Goal: Task Accomplishment & Management: Use online tool/utility

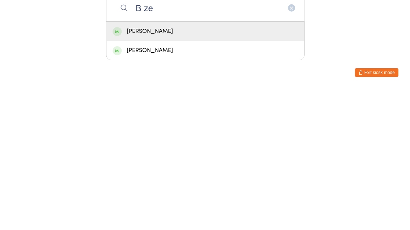
type input "B ze"
click at [159, 168] on div "[PERSON_NAME]" at bounding box center [204, 173] width 185 height 10
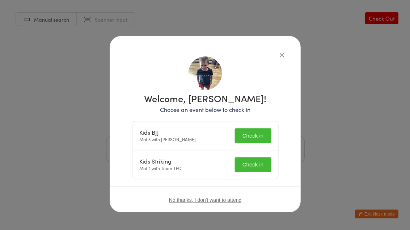
click at [256, 129] on button "Check in" at bounding box center [252, 135] width 36 height 15
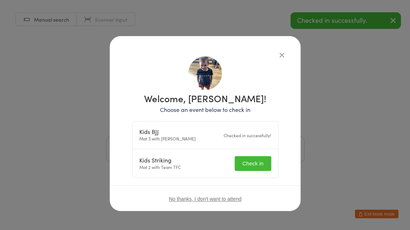
click at [247, 158] on button "Check in" at bounding box center [252, 163] width 36 height 15
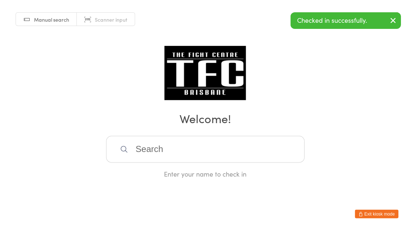
click at [254, 154] on input "search" at bounding box center [205, 149] width 198 height 27
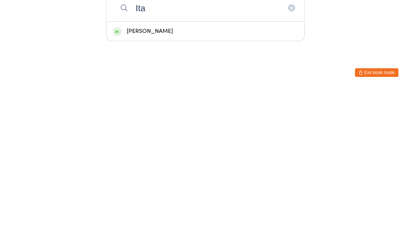
type input "Ita"
click at [133, 168] on div "[PERSON_NAME]" at bounding box center [204, 173] width 185 height 10
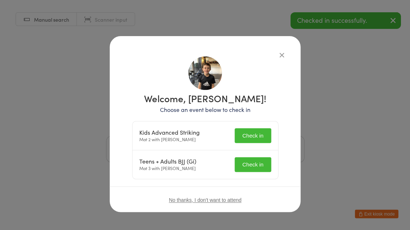
click at [267, 167] on button "Check in" at bounding box center [252, 164] width 36 height 15
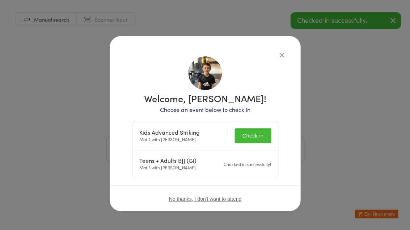
click at [259, 134] on button "Check in" at bounding box center [252, 135] width 36 height 15
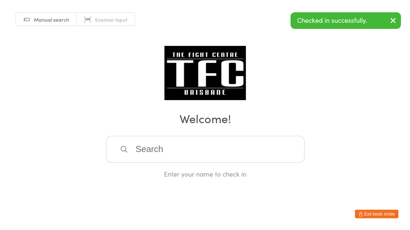
click at [228, 152] on input "search" at bounding box center [205, 149] width 198 height 27
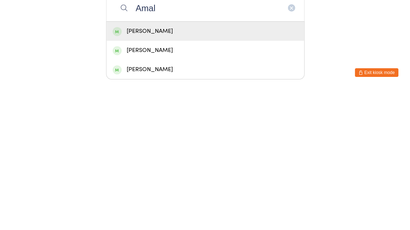
type input "Amal"
click at [117, 169] on span at bounding box center [116, 173] width 9 height 9
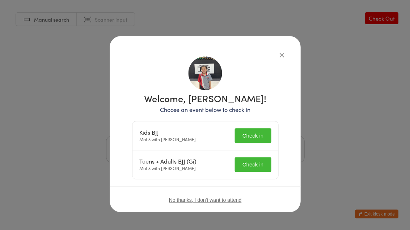
click at [258, 138] on button "Check in" at bounding box center [252, 135] width 36 height 15
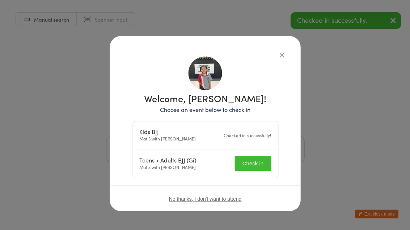
click at [254, 161] on button "Check in" at bounding box center [252, 163] width 36 height 15
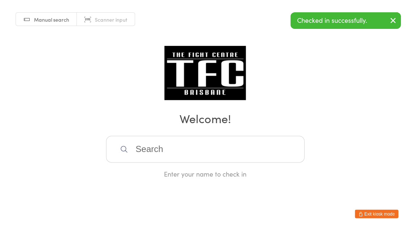
click at [170, 154] on input "search" at bounding box center [205, 149] width 198 height 27
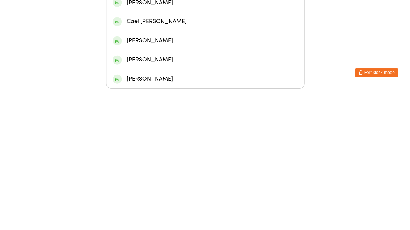
type input "[PERSON_NAME]"
click at [169, 82] on div "[PERSON_NAME]" at bounding box center [204, 87] width 185 height 10
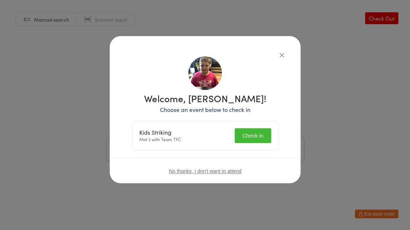
click at [251, 131] on button "Check in" at bounding box center [252, 135] width 36 height 15
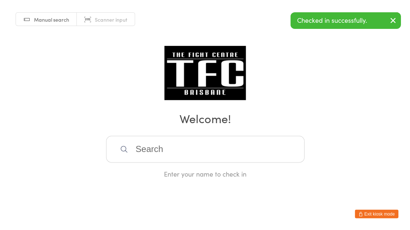
click at [242, 157] on input "search" at bounding box center [205, 149] width 198 height 27
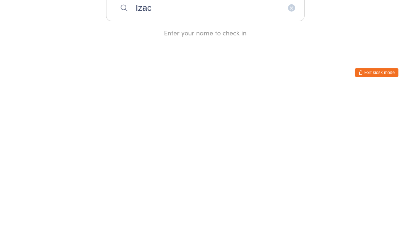
type input "Izac"
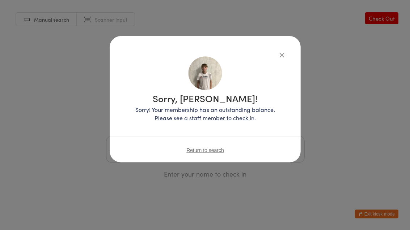
click at [277, 59] on div "Sorry, [PERSON_NAME]! Sorry! Your membership has an outstanding balance. Please…" at bounding box center [205, 92] width 162 height 73
click at [292, 51] on div "Sorry, [PERSON_NAME]! Sorry! Your membership has an outstanding balance. Please…" at bounding box center [205, 99] width 191 height 126
click at [281, 55] on icon "button" at bounding box center [281, 55] width 8 height 8
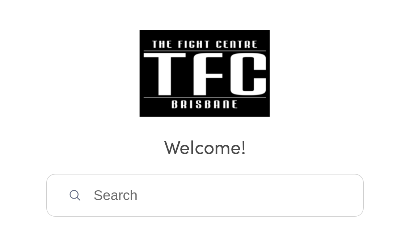
click at [146, 136] on input "search" at bounding box center [205, 149] width 198 height 27
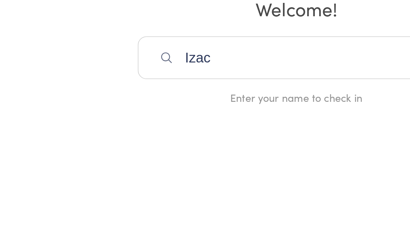
type input "Izac"
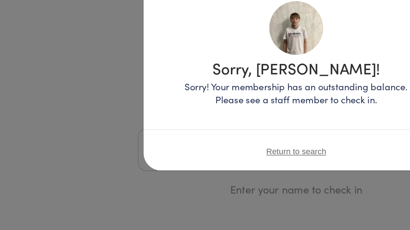
click at [198, 148] on span "Return to search" at bounding box center [205, 151] width 38 height 6
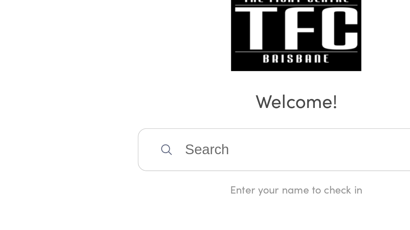
click at [155, 136] on input "search" at bounding box center [205, 149] width 198 height 27
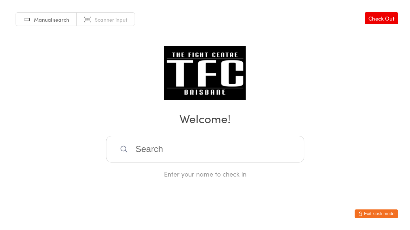
click at [238, 152] on input "search" at bounding box center [205, 149] width 198 height 27
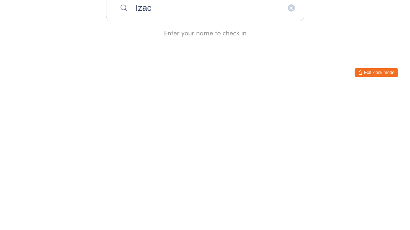
type input "Izac"
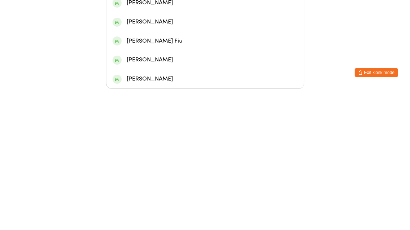
click at [253, 139] on div "[PERSON_NAME]" at bounding box center [204, 144] width 185 height 10
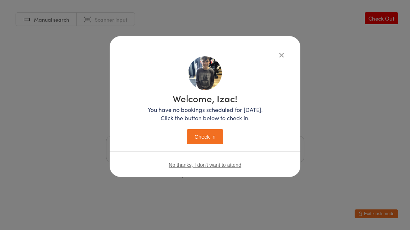
click at [285, 51] on button "button" at bounding box center [281, 55] width 9 height 9
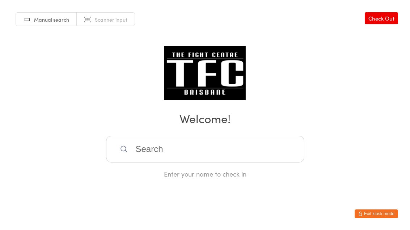
click at [252, 163] on input "search" at bounding box center [205, 149] width 198 height 27
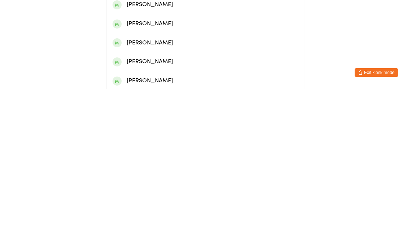
type input "[PERSON_NAME]"
click at [188, 75] on div "[PERSON_NAME]" at bounding box center [204, 70] width 185 height 10
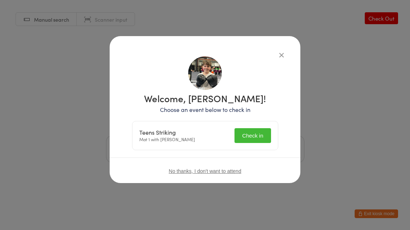
click at [277, 51] on icon "button" at bounding box center [281, 55] width 8 height 8
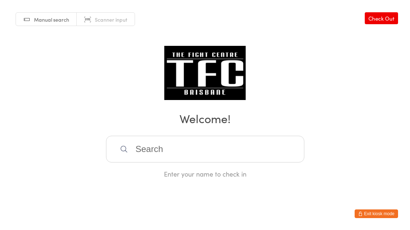
click at [268, 147] on input "search" at bounding box center [205, 149] width 198 height 27
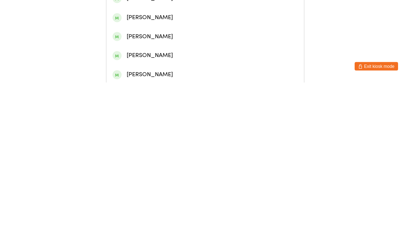
type input "[PERSON_NAME]"
click at [183, 69] on div "[PERSON_NAME]" at bounding box center [204, 70] width 185 height 10
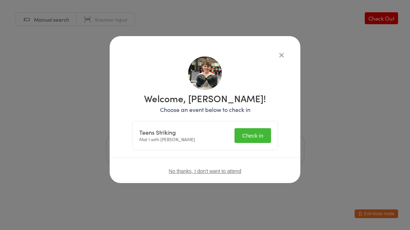
click at [251, 135] on button "Check in" at bounding box center [252, 135] width 36 height 15
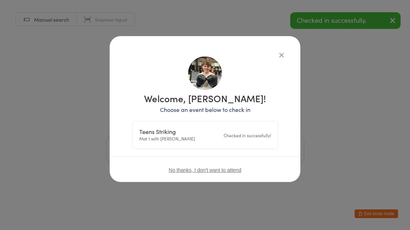
click at [283, 54] on icon "button" at bounding box center [281, 55] width 8 height 8
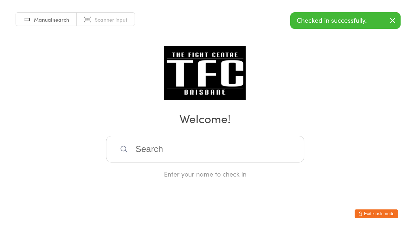
click at [171, 155] on input "search" at bounding box center [205, 149] width 198 height 27
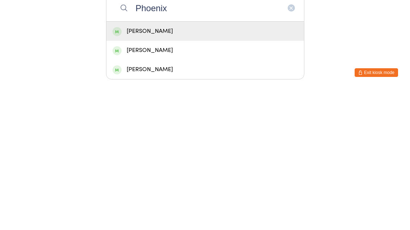
type input "Phoenix"
click at [141, 168] on div "[PERSON_NAME]" at bounding box center [204, 173] width 185 height 10
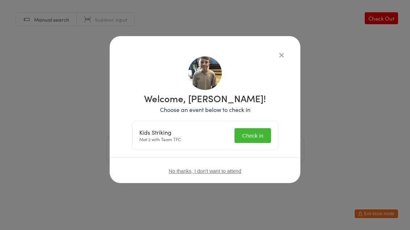
click at [248, 140] on button "Check in" at bounding box center [252, 135] width 36 height 15
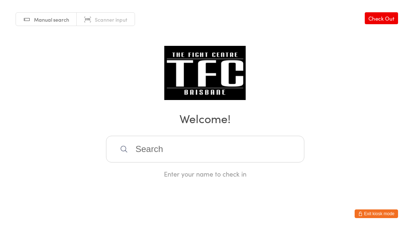
click at [170, 147] on input "search" at bounding box center [205, 149] width 198 height 27
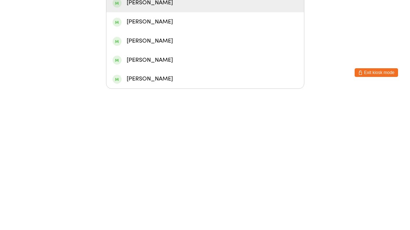
type input "Hamish"
click at [229, 139] on div "[PERSON_NAME]" at bounding box center [204, 144] width 185 height 10
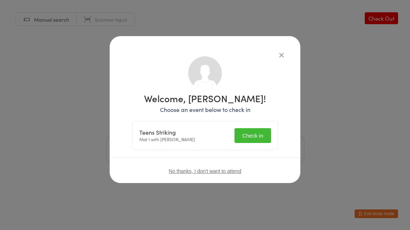
click at [254, 134] on button "Check in" at bounding box center [252, 135] width 36 height 15
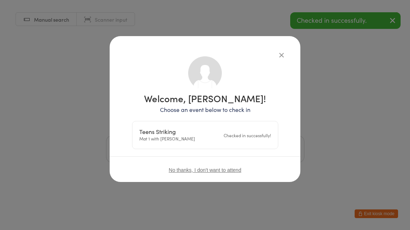
click at [341, 114] on div "Manual search Scanner input Check Out Welcome! Enter your name to check in" at bounding box center [205, 89] width 410 height 179
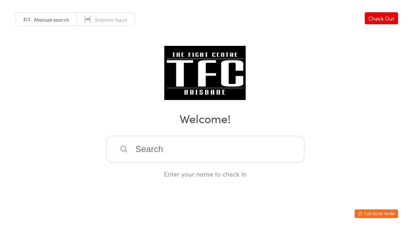
click at [194, 154] on input "search" at bounding box center [205, 149] width 198 height 27
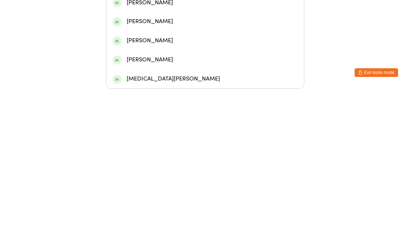
type input "[PERSON_NAME]"
click at [149, 96] on div "[PERSON_NAME]" at bounding box center [205, 105] width 198 height 19
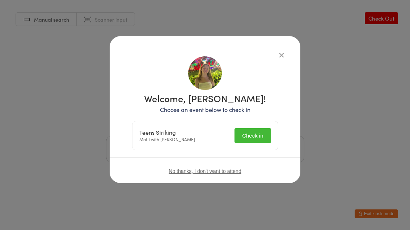
click at [249, 139] on button "Check in" at bounding box center [252, 135] width 36 height 15
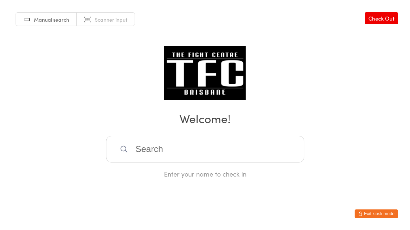
click at [268, 147] on input "search" at bounding box center [205, 149] width 198 height 27
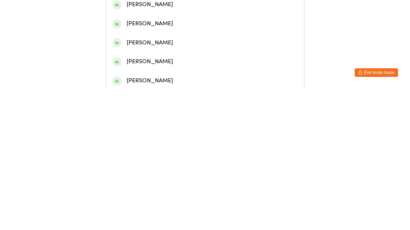
type input "[PERSON_NAME]"
click at [270, 36] on div "[PERSON_NAME]" at bounding box center [204, 31] width 185 height 10
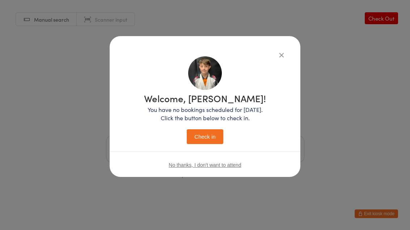
click at [197, 126] on div "Welcome, [PERSON_NAME]! You have no bookings scheduled for [DATE]. Click the bu…" at bounding box center [205, 119] width 122 height 51
click at [194, 135] on button "Check in" at bounding box center [205, 136] width 36 height 15
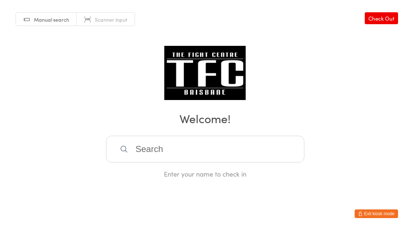
click at [250, 142] on input "search" at bounding box center [205, 149] width 198 height 27
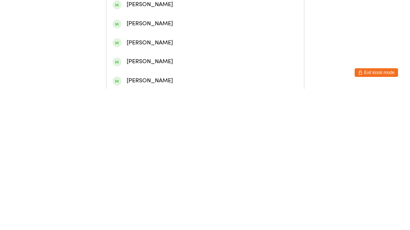
type input "[PERSON_NAME]"
click at [187, 33] on div "[PERSON_NAME]" at bounding box center [204, 31] width 185 height 10
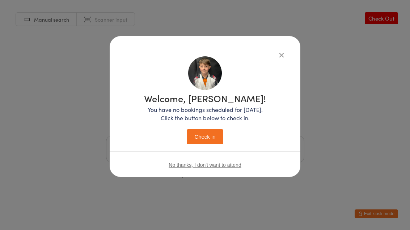
click at [211, 138] on button "Check in" at bounding box center [205, 136] width 36 height 15
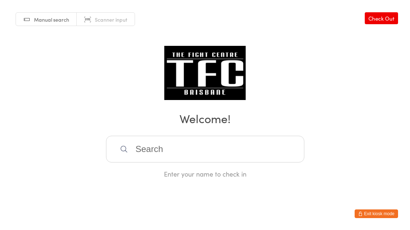
click at [256, 157] on input "search" at bounding box center [205, 149] width 198 height 27
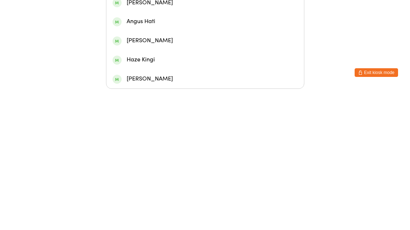
type input "Has"
click at [271, 82] on div "Hasten Mezgec" at bounding box center [204, 87] width 185 height 10
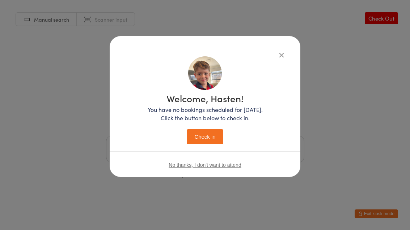
click at [211, 142] on button "Check in" at bounding box center [205, 136] width 36 height 15
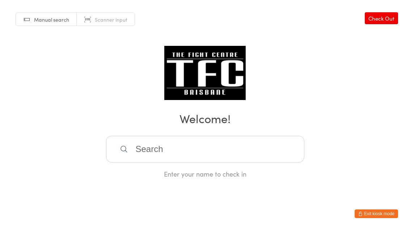
click at [119, 150] on input "search" at bounding box center [205, 149] width 198 height 27
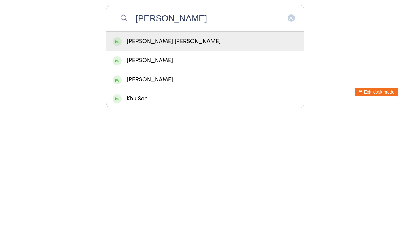
click at [122, 127] on input "[PERSON_NAME]" at bounding box center [205, 140] width 198 height 27
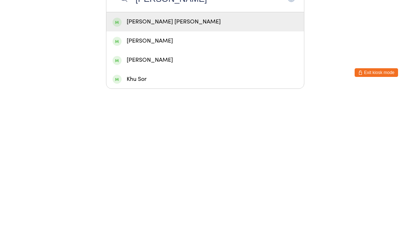
type input "[PERSON_NAME]"
click at [112, 158] on div "[PERSON_NAME] [PERSON_NAME]" at bounding box center [204, 163] width 185 height 10
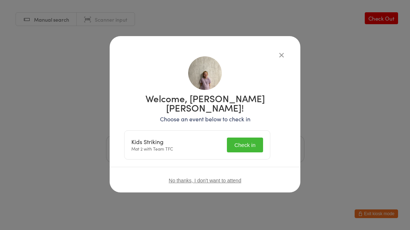
click at [252, 138] on button "Check in" at bounding box center [245, 145] width 36 height 15
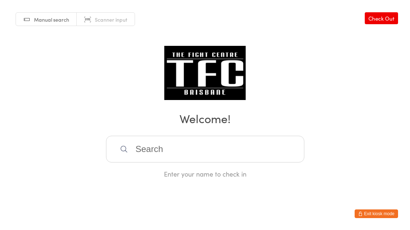
click at [162, 155] on input "search" at bounding box center [205, 149] width 198 height 27
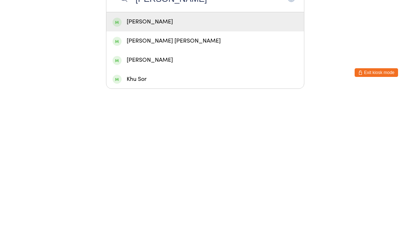
type input "[PERSON_NAME]"
click at [151, 158] on div "[PERSON_NAME]" at bounding box center [204, 163] width 185 height 10
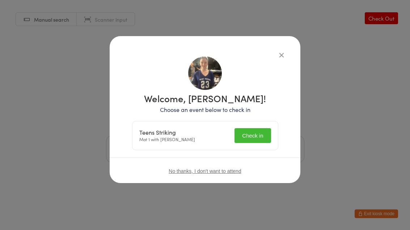
click at [251, 133] on button "Check in" at bounding box center [252, 135] width 36 height 15
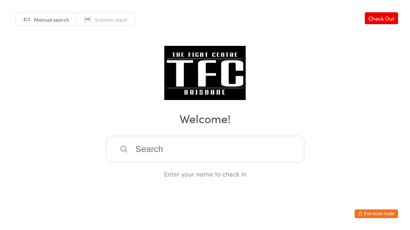
click at [245, 149] on input "search" at bounding box center [205, 149] width 198 height 27
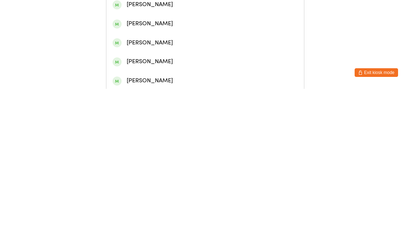
type input "Joshu"
click at [184, 36] on div "[PERSON_NAME]" at bounding box center [204, 31] width 185 height 10
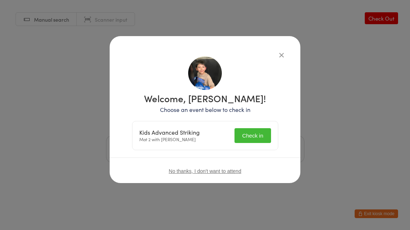
click at [256, 137] on button "Check in" at bounding box center [252, 135] width 36 height 15
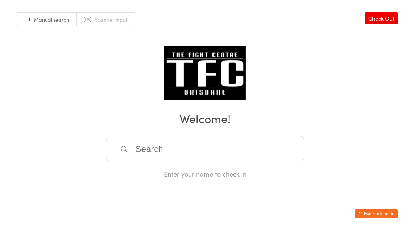
click at [209, 153] on input "search" at bounding box center [205, 149] width 198 height 27
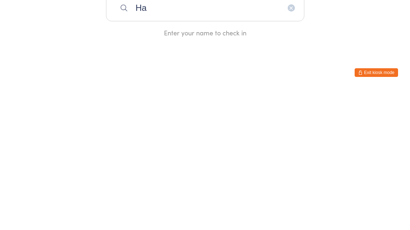
type input "H"
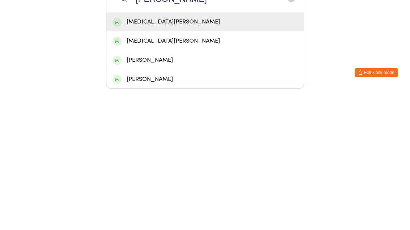
type input "[PERSON_NAME]"
click at [232, 178] on div "[MEDICAL_DATA][PERSON_NAME]" at bounding box center [204, 183] width 185 height 10
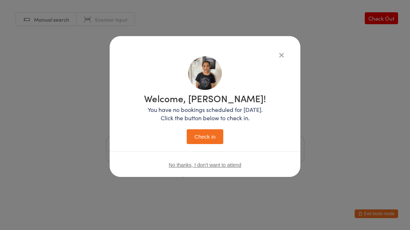
click at [215, 136] on button "Check in" at bounding box center [205, 136] width 36 height 15
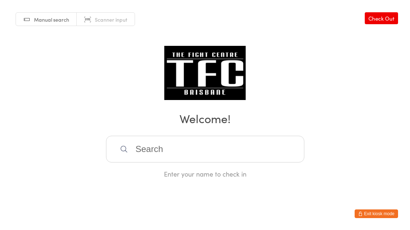
click at [215, 143] on input "search" at bounding box center [205, 149] width 198 height 27
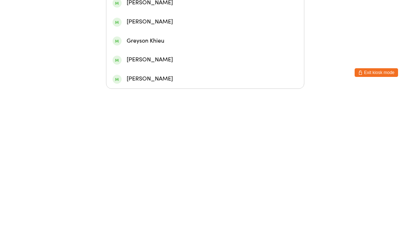
type input "Grey"
click at [187, 120] on div "[PERSON_NAME]" at bounding box center [204, 125] width 185 height 10
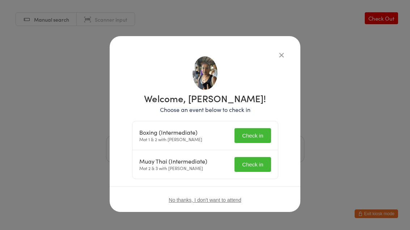
click at [263, 136] on button "Check in" at bounding box center [252, 135] width 36 height 15
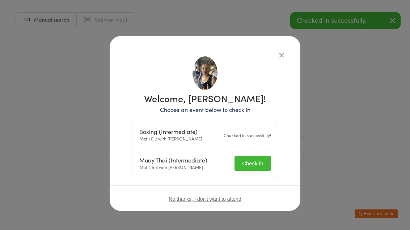
click at [267, 166] on button "Check in" at bounding box center [252, 163] width 36 height 15
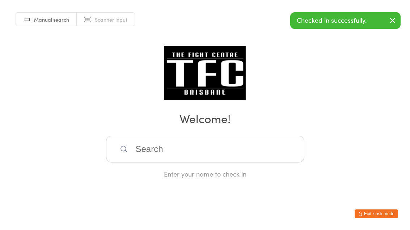
click at [258, 158] on input "search" at bounding box center [205, 149] width 198 height 27
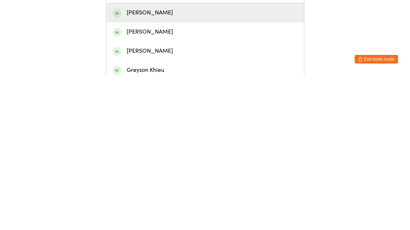
scroll to position [5, 0]
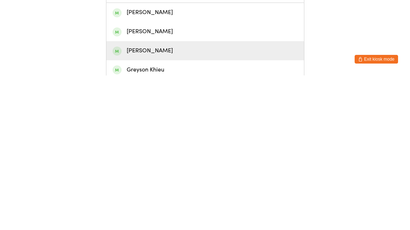
type input "Grey"
click at [153, 201] on div "[PERSON_NAME]" at bounding box center [204, 206] width 185 height 10
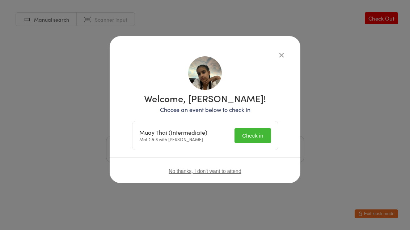
click at [265, 133] on button "Check in" at bounding box center [252, 135] width 36 height 15
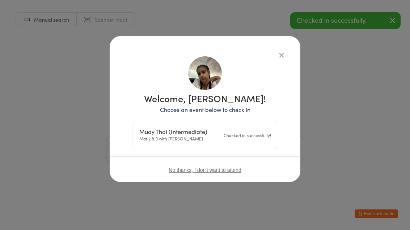
click at [283, 56] on icon "button" at bounding box center [281, 55] width 8 height 8
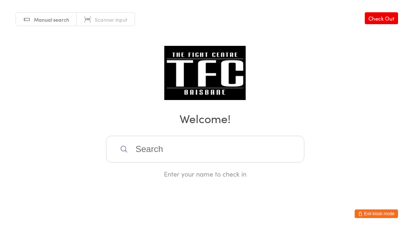
click at [255, 142] on input "search" at bounding box center [205, 149] width 198 height 27
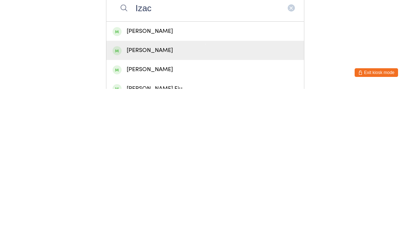
type input "Izac"
click at [262, 187] on div "[PERSON_NAME]" at bounding box center [204, 192] width 185 height 10
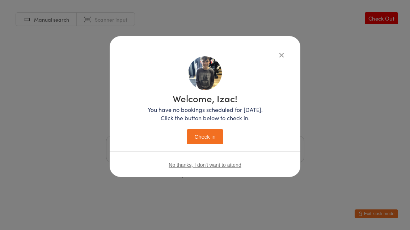
click at [285, 52] on button "button" at bounding box center [281, 55] width 9 height 9
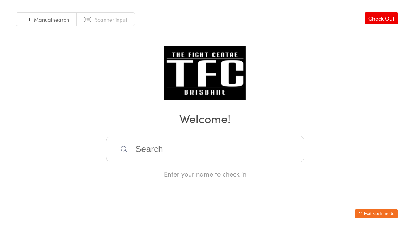
click at [261, 144] on input "search" at bounding box center [205, 149] width 198 height 27
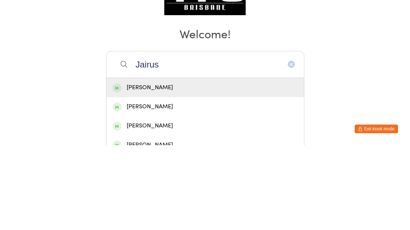
click at [242, 136] on input "Jairus" at bounding box center [205, 149] width 198 height 27
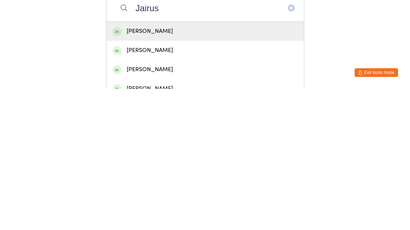
type input "Jairus"
click at [223, 168] on div "[PERSON_NAME]" at bounding box center [204, 173] width 185 height 10
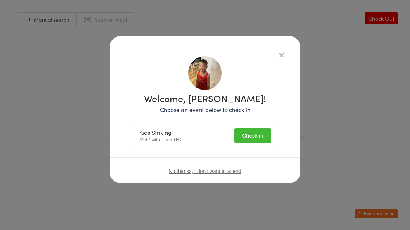
click at [257, 138] on button "Check in" at bounding box center [252, 135] width 36 height 15
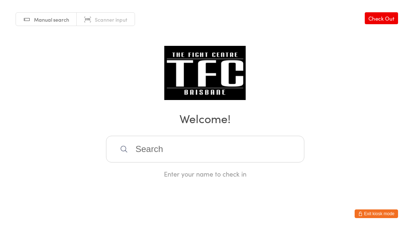
click at [166, 163] on input "search" at bounding box center [205, 149] width 198 height 27
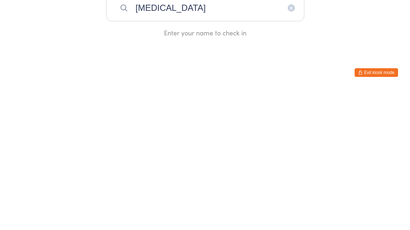
type input "Avitaj"
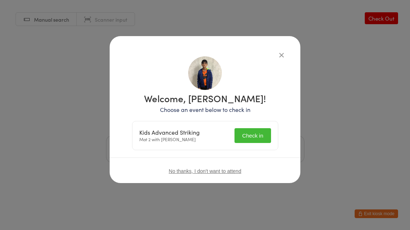
click at [256, 133] on button "Check in" at bounding box center [252, 135] width 36 height 15
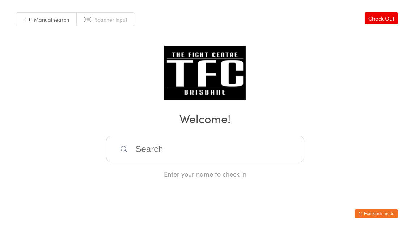
click at [135, 159] on input "search" at bounding box center [205, 149] width 198 height 27
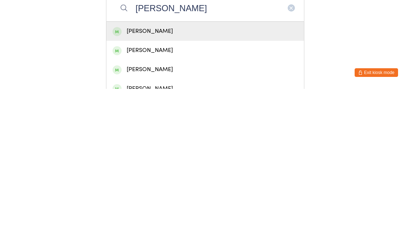
scroll to position [114, 0]
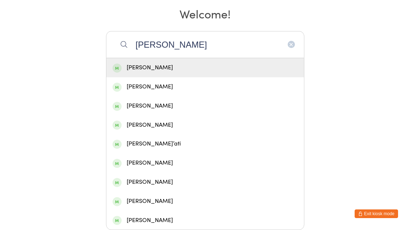
type input "[PERSON_NAME]"
click at [123, 144] on div "[PERSON_NAME]’ati" at bounding box center [204, 144] width 185 height 10
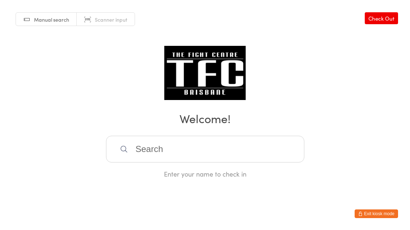
scroll to position [0, 0]
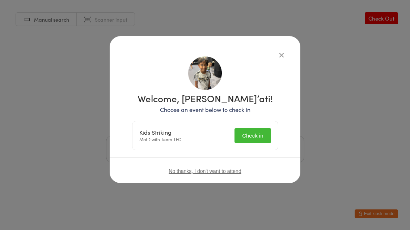
click at [250, 135] on button "Check in" at bounding box center [252, 135] width 36 height 15
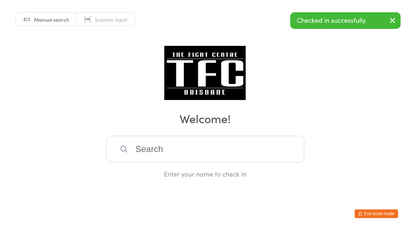
click at [234, 179] on div "Enter your name to check in" at bounding box center [205, 174] width 198 height 9
click at [233, 150] on input "search" at bounding box center [205, 149] width 198 height 27
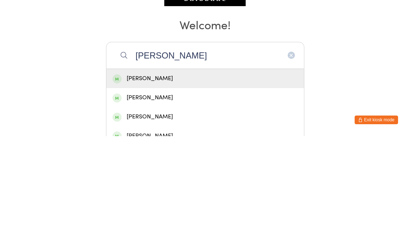
type input "[PERSON_NAME]"
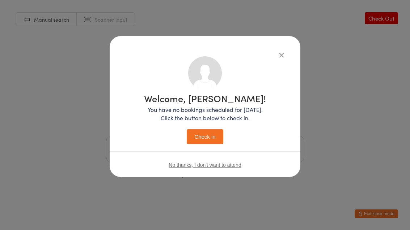
click at [285, 52] on icon "button" at bounding box center [281, 55] width 8 height 8
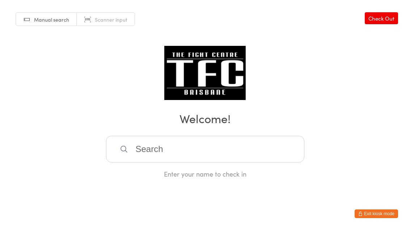
click at [216, 160] on input "search" at bounding box center [205, 149] width 198 height 27
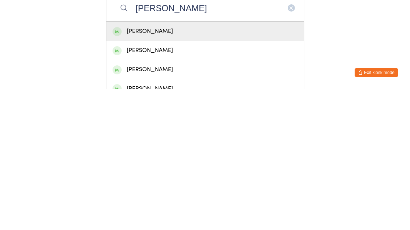
type input "[PERSON_NAME]"
click at [253, 168] on div "[PERSON_NAME]" at bounding box center [204, 173] width 185 height 10
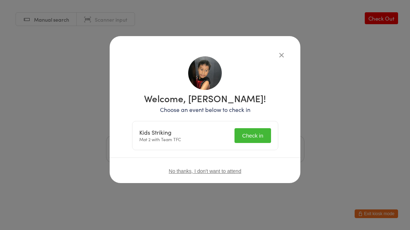
click at [248, 140] on button "Check in" at bounding box center [252, 135] width 36 height 15
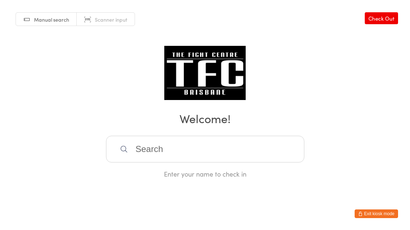
click at [181, 159] on input "search" at bounding box center [205, 149] width 198 height 27
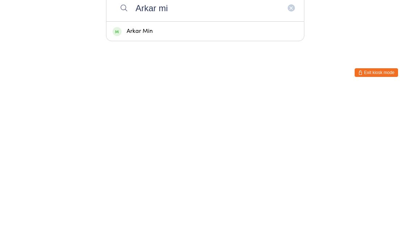
type input "Arkar min"
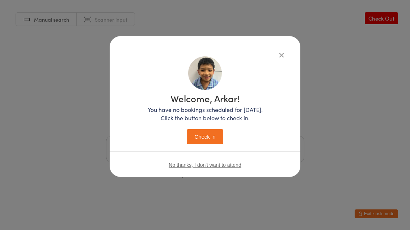
click at [216, 144] on button "Check in" at bounding box center [205, 136] width 36 height 15
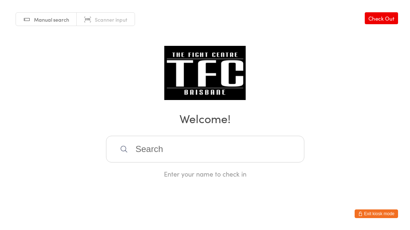
click at [258, 144] on input "search" at bounding box center [205, 149] width 198 height 27
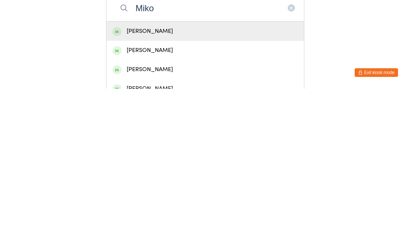
type input "Miko"
click at [267, 168] on div "[PERSON_NAME]" at bounding box center [204, 173] width 185 height 10
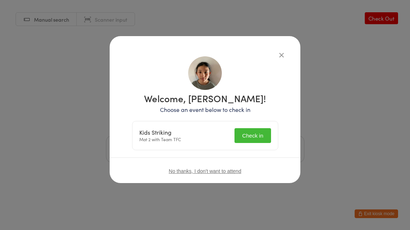
click at [238, 136] on button "Check in" at bounding box center [252, 135] width 36 height 15
click at [259, 140] on div "Kids Striking Mat 2 with Team TFC Check in" at bounding box center [204, 136] width 145 height 29
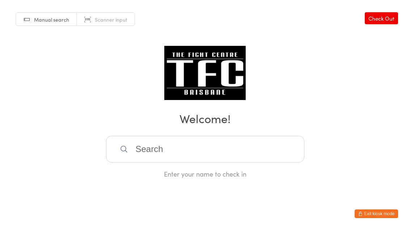
click at [178, 154] on input "search" at bounding box center [205, 149] width 198 height 27
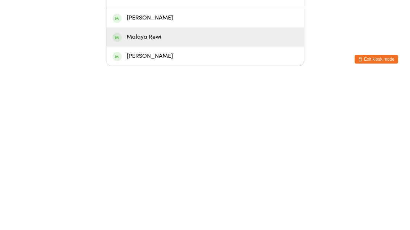
type input "Rewi"
click at [138, 187] on div "Malaya Rewi" at bounding box center [204, 192] width 185 height 10
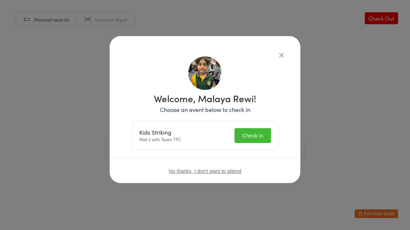
click at [263, 143] on button "Check in" at bounding box center [252, 135] width 36 height 15
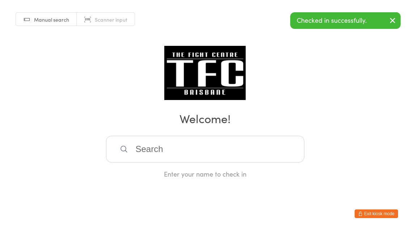
click at [74, 121] on h2 "Welcome!" at bounding box center [204, 118] width 395 height 16
click at [131, 163] on input "search" at bounding box center [205, 149] width 198 height 27
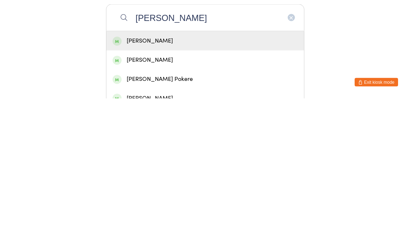
type input "[PERSON_NAME]"
click at [220, 168] on div "[PERSON_NAME]" at bounding box center [204, 173] width 185 height 10
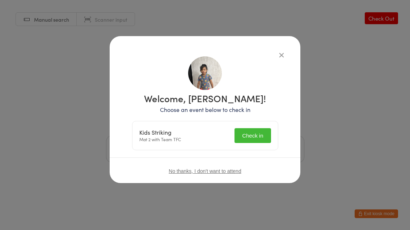
click at [259, 134] on button "Check in" at bounding box center [252, 135] width 36 height 15
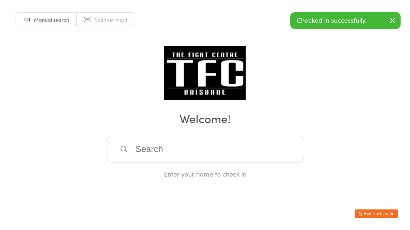
click at [212, 148] on input "search" at bounding box center [205, 149] width 198 height 27
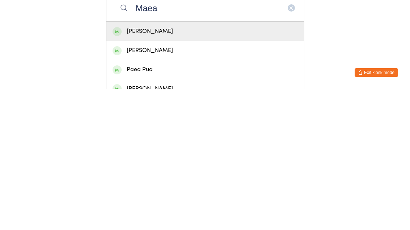
type input "Maea"
click at [245, 168] on div "[PERSON_NAME]" at bounding box center [204, 173] width 185 height 10
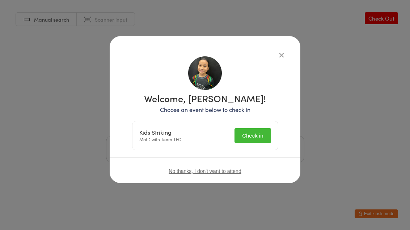
click at [254, 133] on button "Check in" at bounding box center [252, 135] width 36 height 15
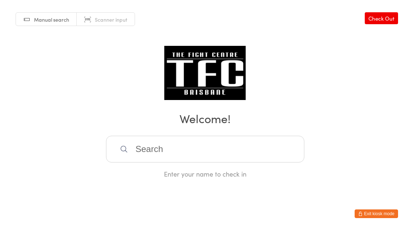
click at [157, 152] on input "search" at bounding box center [205, 149] width 198 height 27
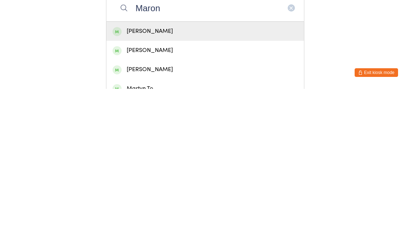
type input "Maron"
click at [131, 168] on div "[PERSON_NAME]" at bounding box center [204, 173] width 185 height 10
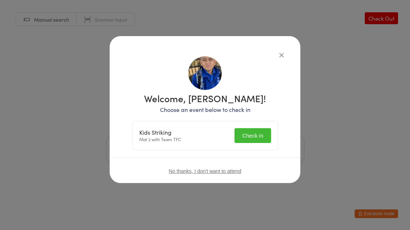
click at [250, 134] on button "Check in" at bounding box center [252, 135] width 36 height 15
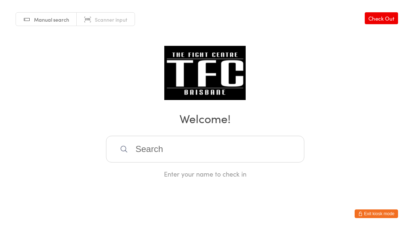
click at [153, 157] on input "search" at bounding box center [205, 149] width 198 height 27
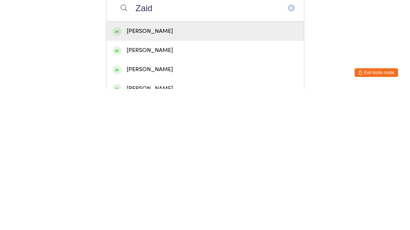
type input "Zaid"
click at [136, 168] on div "[PERSON_NAME]" at bounding box center [204, 173] width 185 height 10
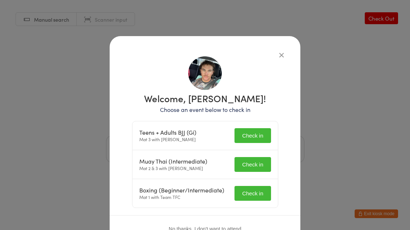
click at [242, 134] on button "Check in" at bounding box center [252, 135] width 36 height 15
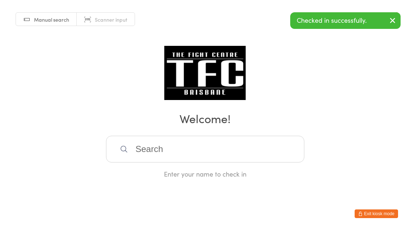
click at [141, 150] on input "search" at bounding box center [205, 149] width 198 height 27
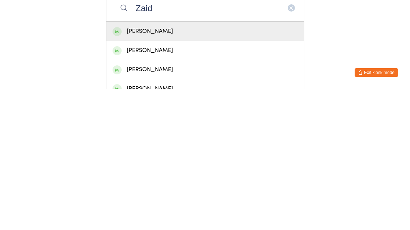
type input "Zaid"
click at [135, 168] on div "[PERSON_NAME]" at bounding box center [204, 173] width 185 height 10
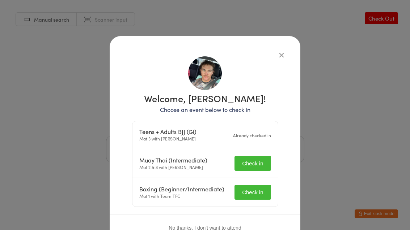
click at [239, 163] on button "Check in" at bounding box center [252, 163] width 36 height 15
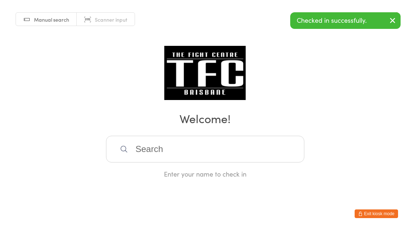
click at [142, 155] on input "search" at bounding box center [205, 149] width 198 height 27
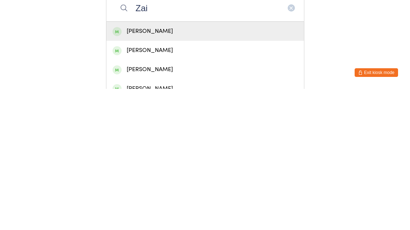
type input "Zai"
click at [137, 168] on div "[PERSON_NAME]" at bounding box center [204, 173] width 185 height 10
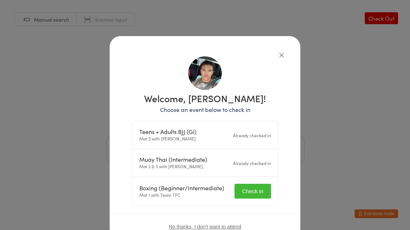
click at [242, 193] on button "Check in" at bounding box center [252, 191] width 36 height 15
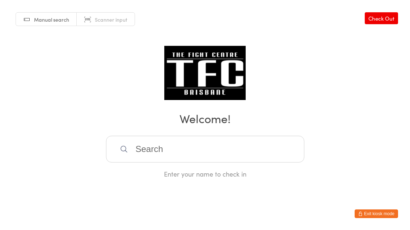
click at [238, 156] on input "search" at bounding box center [205, 149] width 198 height 27
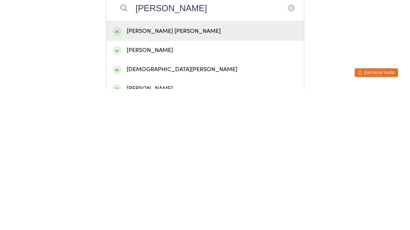
type input "[PERSON_NAME]"
click at [178, 168] on div "[PERSON_NAME] [PERSON_NAME]" at bounding box center [204, 173] width 185 height 10
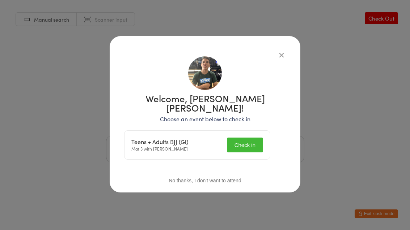
click at [252, 139] on button "Check in" at bounding box center [245, 145] width 36 height 15
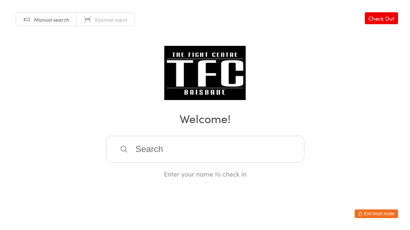
click at [203, 158] on input "search" at bounding box center [205, 149] width 198 height 27
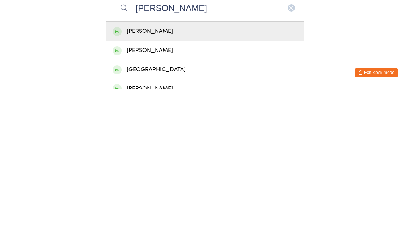
type input "[PERSON_NAME]"
click at [195, 168] on div "[PERSON_NAME]" at bounding box center [204, 173] width 185 height 10
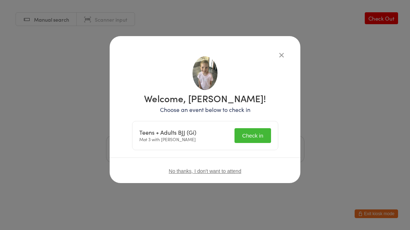
click at [260, 137] on button "Check in" at bounding box center [252, 135] width 36 height 15
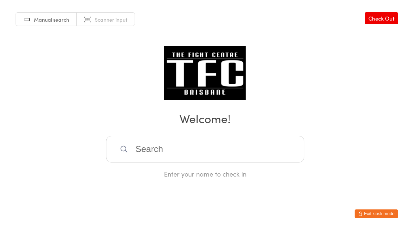
click at [265, 150] on input "search" at bounding box center [205, 149] width 198 height 27
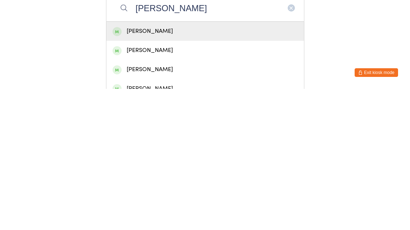
type input "[PERSON_NAME]"
click at [189, 168] on div "[PERSON_NAME]" at bounding box center [204, 173] width 185 height 10
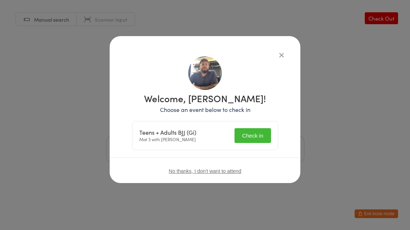
click at [251, 133] on button "Check in" at bounding box center [252, 135] width 36 height 15
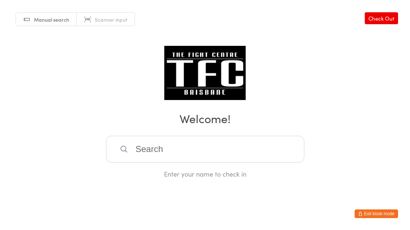
click at [209, 163] on input "search" at bounding box center [205, 149] width 198 height 27
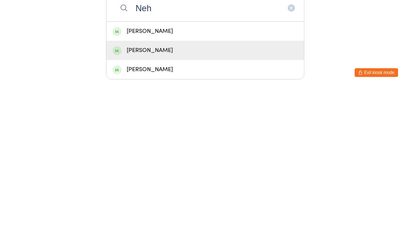
type input "Neh"
click at [185, 187] on div "[PERSON_NAME]" at bounding box center [204, 192] width 185 height 10
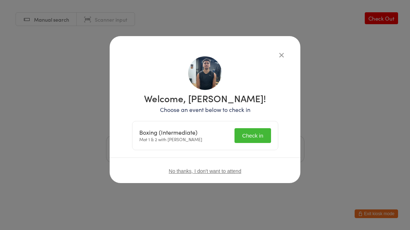
click at [253, 133] on button "Check in" at bounding box center [252, 135] width 36 height 15
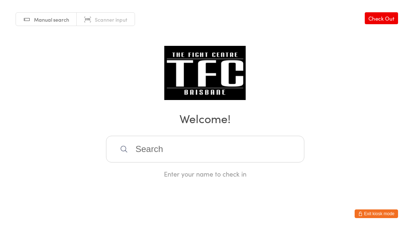
click at [173, 145] on input "search" at bounding box center [205, 149] width 198 height 27
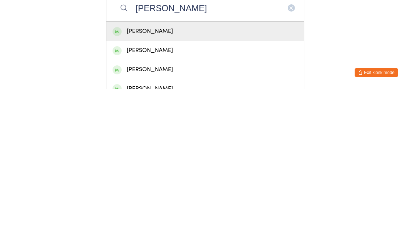
type input "[PERSON_NAME]"
click at [240, 168] on div "[PERSON_NAME]" at bounding box center [204, 173] width 185 height 10
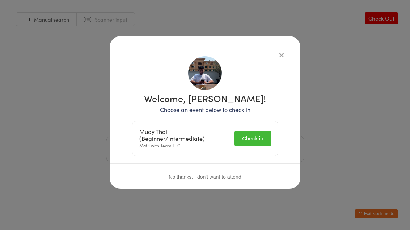
click at [254, 138] on button "Check in" at bounding box center [252, 138] width 36 height 15
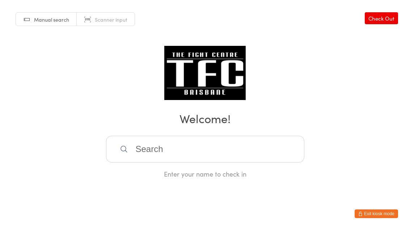
click at [163, 149] on input "search" at bounding box center [205, 149] width 198 height 27
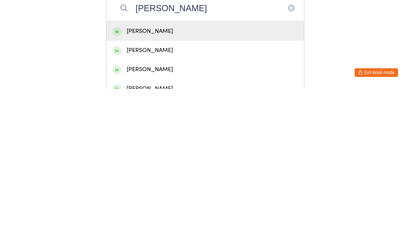
type input "[PERSON_NAME]"
click at [183, 168] on div "[PERSON_NAME]" at bounding box center [204, 173] width 185 height 10
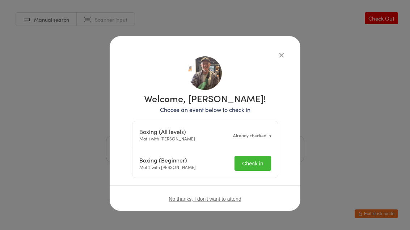
click at [256, 161] on button "Check in" at bounding box center [252, 163] width 36 height 15
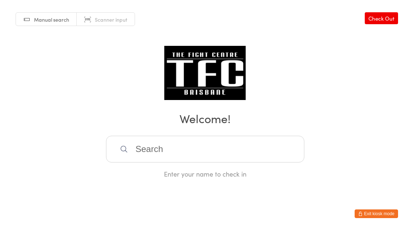
click at [188, 144] on input "search" at bounding box center [205, 149] width 198 height 27
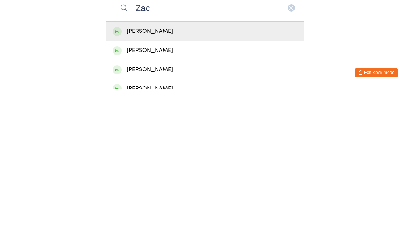
type input "Zac"
click at [179, 168] on div "[PERSON_NAME]" at bounding box center [204, 173] width 185 height 10
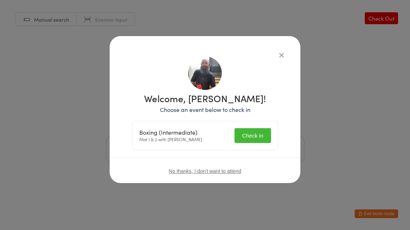
click at [259, 135] on button "Check in" at bounding box center [252, 135] width 36 height 15
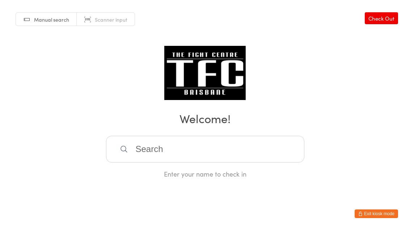
click at [149, 149] on input "search" at bounding box center [205, 149] width 198 height 27
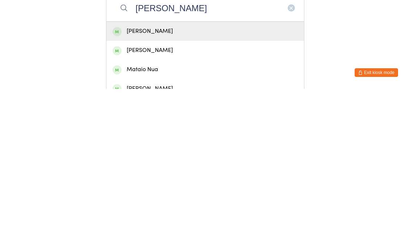
type input "[PERSON_NAME]"
click at [139, 168] on div "[PERSON_NAME]" at bounding box center [204, 173] width 185 height 10
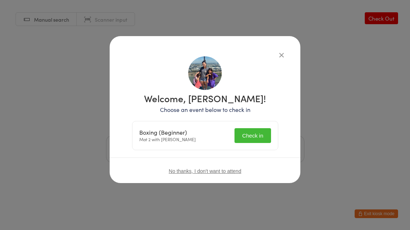
click at [247, 137] on button "Check in" at bounding box center [252, 135] width 36 height 15
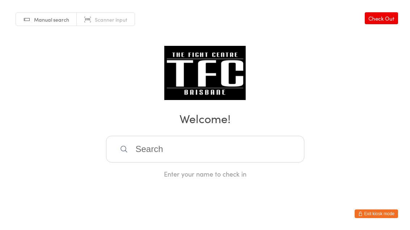
click at [254, 154] on input "search" at bounding box center [205, 149] width 198 height 27
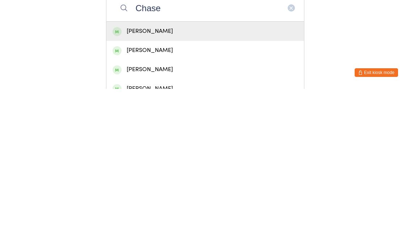
type input "Chase"
click at [228, 163] on div "[PERSON_NAME]" at bounding box center [205, 172] width 198 height 19
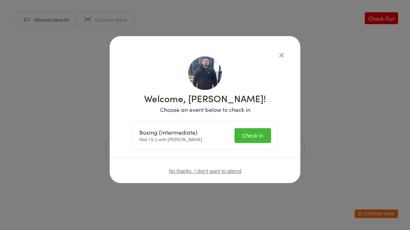
click at [262, 126] on div "Boxing (Intermediate) Mat 1 & 2 with [PERSON_NAME] Check in" at bounding box center [204, 136] width 145 height 29
click at [257, 135] on button "Check in" at bounding box center [252, 135] width 36 height 15
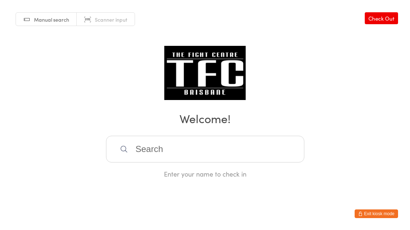
click at [230, 154] on input "search" at bounding box center [205, 149] width 198 height 27
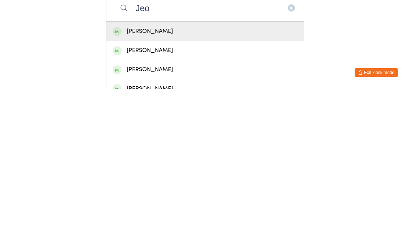
type input "Jeo"
click at [144, 187] on div "[PERSON_NAME]" at bounding box center [204, 192] width 185 height 10
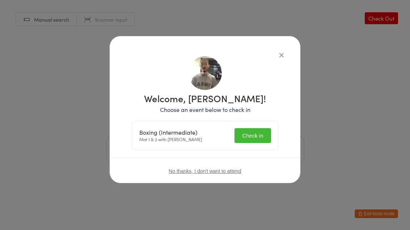
click at [256, 135] on button "Check in" at bounding box center [252, 135] width 36 height 15
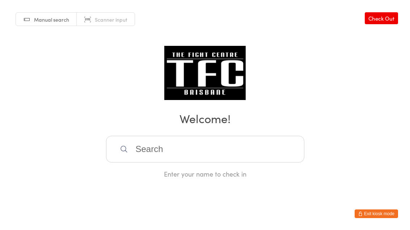
click at [211, 163] on input "search" at bounding box center [205, 149] width 198 height 27
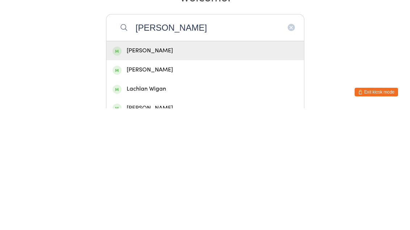
type input "[PERSON_NAME]"
click at [242, 168] on div "[PERSON_NAME]" at bounding box center [204, 173] width 185 height 10
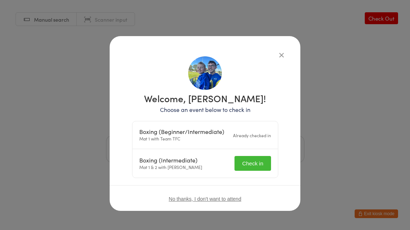
click at [263, 165] on button "Check in" at bounding box center [252, 163] width 36 height 15
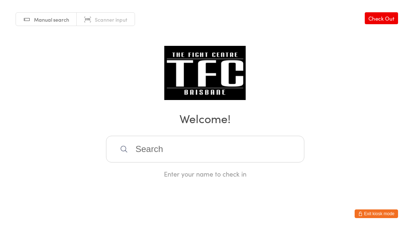
click at [165, 153] on input "search" at bounding box center [205, 149] width 198 height 27
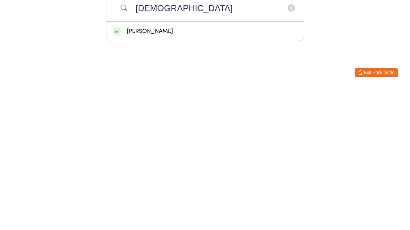
type input "[DEMOGRAPHIC_DATA]"
click at [179, 168] on div "[PERSON_NAME]" at bounding box center [204, 173] width 185 height 10
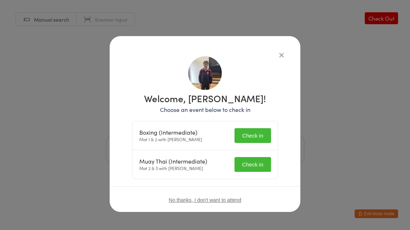
click at [253, 142] on button "Check in" at bounding box center [252, 135] width 36 height 15
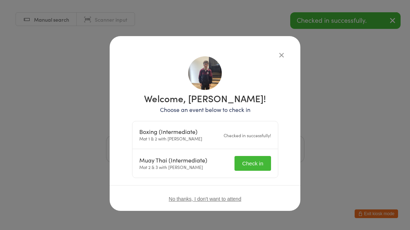
click at [247, 163] on button "Check in" at bounding box center [252, 163] width 36 height 15
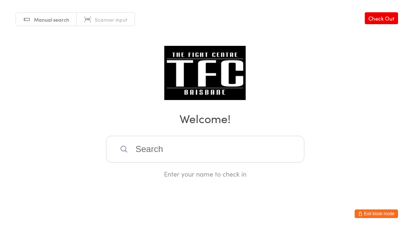
click at [254, 163] on input "search" at bounding box center [205, 149] width 198 height 27
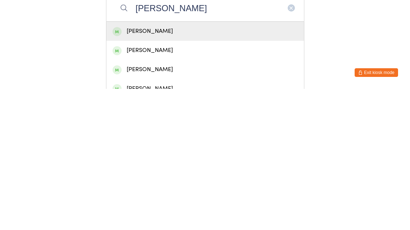
type input "[PERSON_NAME]"
click at [234, 163] on div "[PERSON_NAME]" at bounding box center [205, 172] width 198 height 19
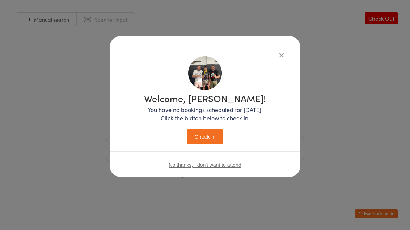
click at [213, 131] on button "Check in" at bounding box center [205, 136] width 36 height 15
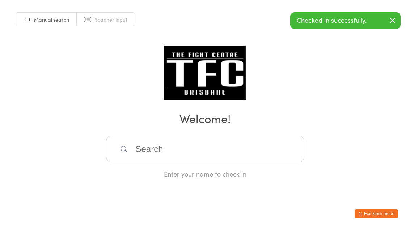
click at [320, 59] on div "Manual search Scanner input Check Out Welcome! Enter your name to check in" at bounding box center [205, 89] width 410 height 179
click at [238, 162] on input "search" at bounding box center [205, 149] width 198 height 27
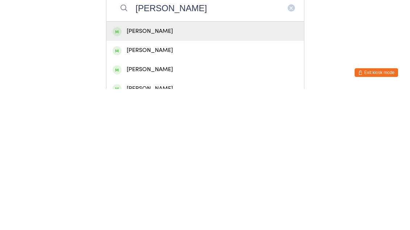
type input "[PERSON_NAME]"
click at [164, 168] on div "[PERSON_NAME]" at bounding box center [204, 173] width 185 height 10
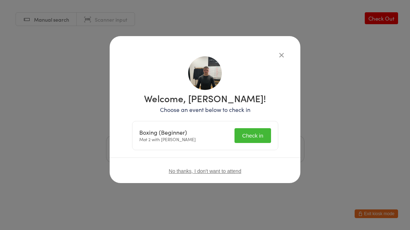
click at [250, 136] on button "Check in" at bounding box center [252, 135] width 36 height 15
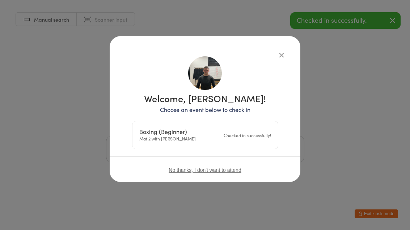
click at [348, 126] on div "Welcome, [PERSON_NAME]! Choose an event below to check in Boxing (Beginner) Mat…" at bounding box center [205, 115] width 410 height 230
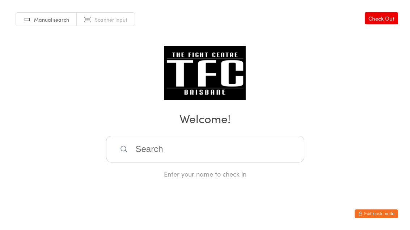
click at [274, 159] on input "search" at bounding box center [205, 149] width 198 height 27
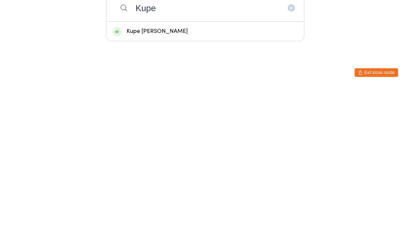
type input "Kupe"
click at [188, 168] on div "Kupe [PERSON_NAME]" at bounding box center [204, 173] width 185 height 10
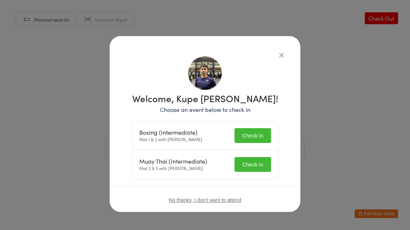
click at [250, 137] on button "Check in" at bounding box center [252, 135] width 36 height 15
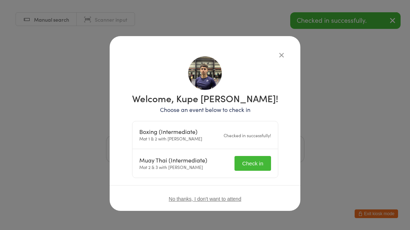
click at [259, 167] on button "Check in" at bounding box center [252, 163] width 36 height 15
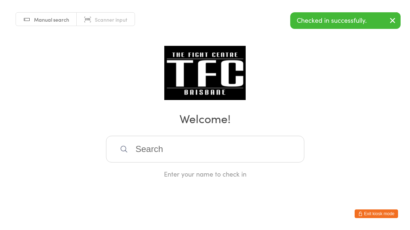
click at [281, 64] on div "Manual search Scanner input Check Out Welcome! Enter your name to check in" at bounding box center [205, 89] width 410 height 179
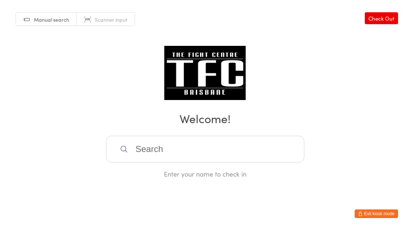
click at [221, 155] on input "search" at bounding box center [205, 149] width 198 height 27
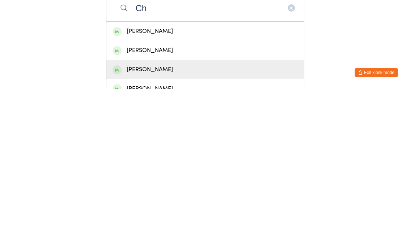
type input "Ch"
click at [227, 206] on div "[PERSON_NAME]" at bounding box center [204, 211] width 185 height 10
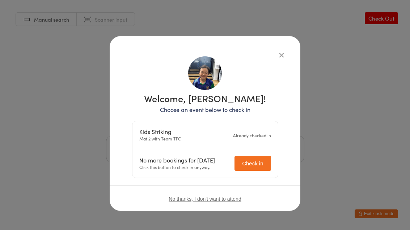
click at [284, 58] on icon "button" at bounding box center [281, 55] width 8 height 8
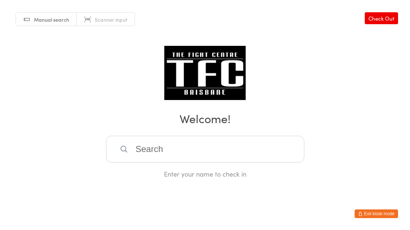
click at [200, 154] on input "search" at bounding box center [205, 149] width 198 height 27
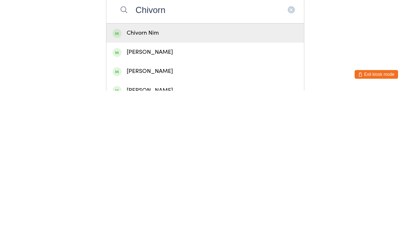
scroll to position [16, 0]
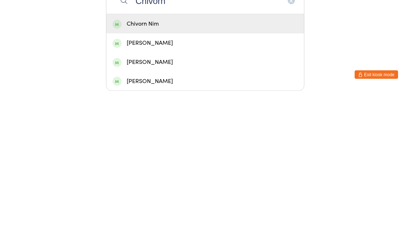
type input "Chivorn"
click at [267, 158] on div "Chivorn Nim" at bounding box center [204, 163] width 185 height 10
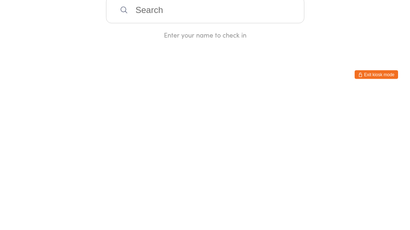
scroll to position [0, 0]
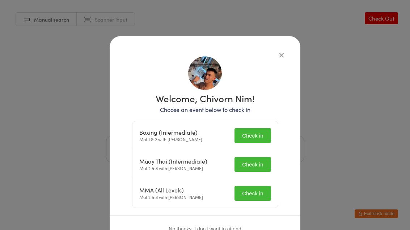
click at [254, 142] on button "Check in" at bounding box center [252, 135] width 36 height 15
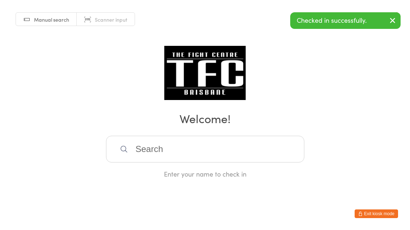
click at [251, 154] on input "search" at bounding box center [205, 149] width 198 height 27
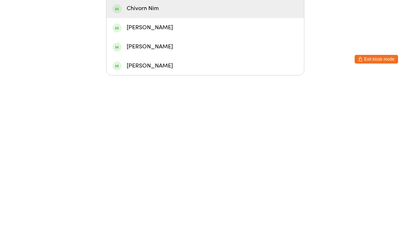
scroll to position [16, 0]
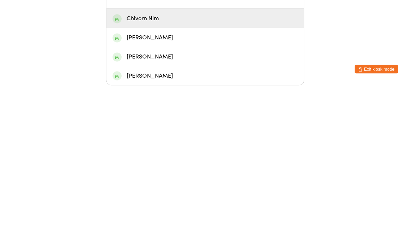
type input "Chivorn"
click at [255, 158] on div "Chivorn Nim" at bounding box center [204, 163] width 185 height 10
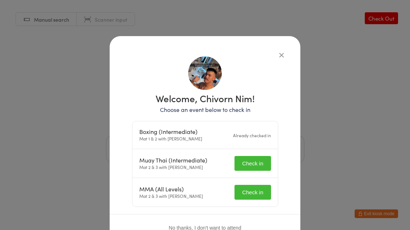
click at [256, 166] on button "Check in" at bounding box center [252, 163] width 36 height 15
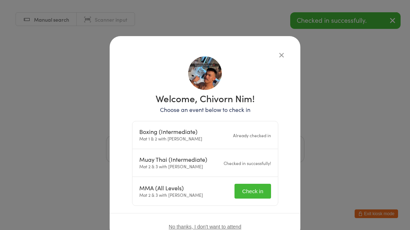
click at [262, 194] on button "Check in" at bounding box center [252, 191] width 36 height 15
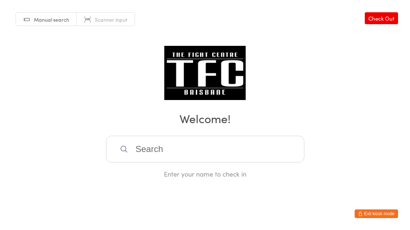
click at [150, 153] on input "search" at bounding box center [205, 149] width 198 height 27
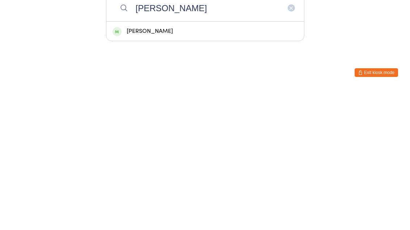
type input "[PERSON_NAME]"
click at [117, 163] on div "[PERSON_NAME]" at bounding box center [205, 172] width 198 height 19
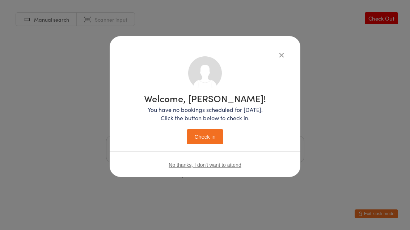
click at [212, 143] on button "Check in" at bounding box center [205, 136] width 36 height 15
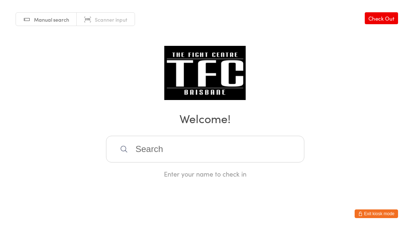
click at [134, 160] on input "search" at bounding box center [205, 149] width 198 height 27
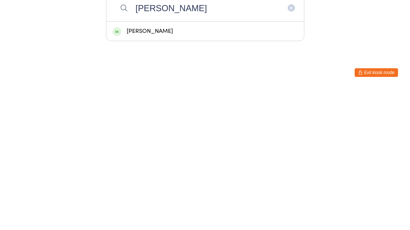
type input "[PERSON_NAME]"
click at [137, 163] on div "[PERSON_NAME]" at bounding box center [205, 172] width 198 height 19
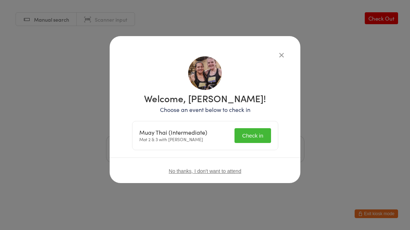
click at [258, 135] on button "Check in" at bounding box center [252, 135] width 36 height 15
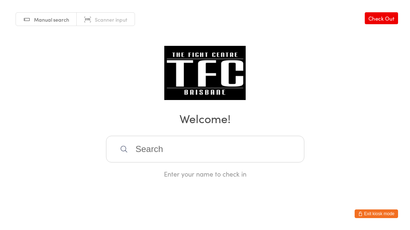
click at [155, 150] on input "search" at bounding box center [205, 149] width 198 height 27
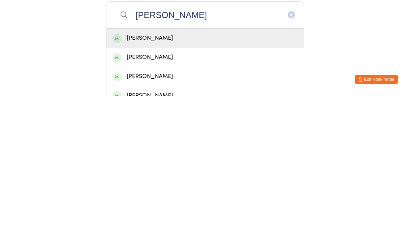
type input "[PERSON_NAME]"
click at [145, 168] on div "[PERSON_NAME]" at bounding box center [204, 173] width 185 height 10
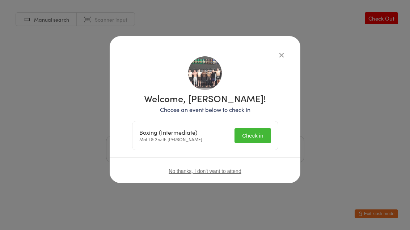
click at [250, 141] on button "Check in" at bounding box center [252, 135] width 36 height 15
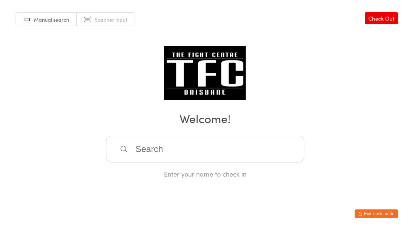
click at [177, 152] on input "search" at bounding box center [205, 149] width 198 height 27
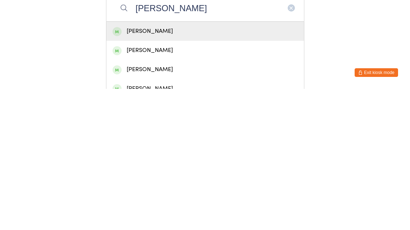
type input "[PERSON_NAME]"
click at [178, 168] on div "[PERSON_NAME]" at bounding box center [204, 173] width 185 height 10
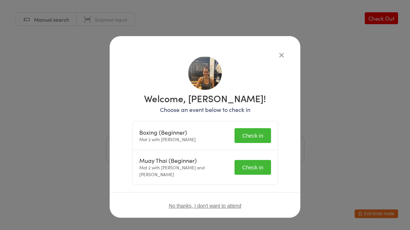
click at [251, 137] on button "Check in" at bounding box center [252, 135] width 36 height 15
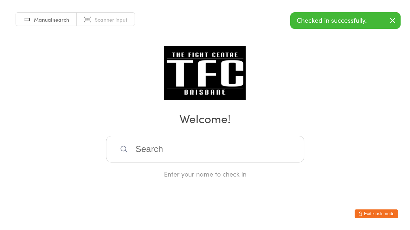
click at [251, 163] on input "search" at bounding box center [205, 149] width 198 height 27
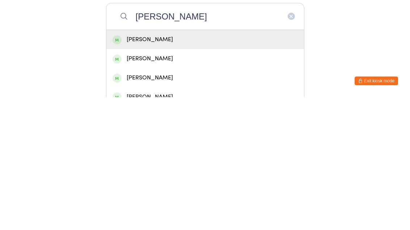
type input "[PERSON_NAME]"
click at [173, 168] on div "[PERSON_NAME]" at bounding box center [204, 173] width 185 height 10
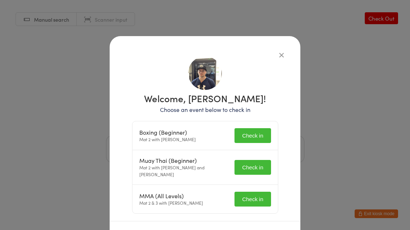
click at [256, 131] on button "Check in" at bounding box center [252, 135] width 36 height 15
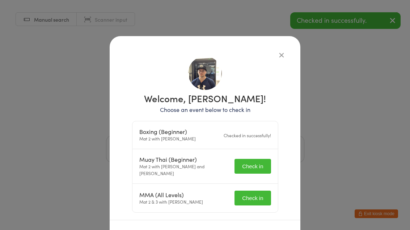
click at [255, 164] on button "Check in" at bounding box center [252, 166] width 36 height 15
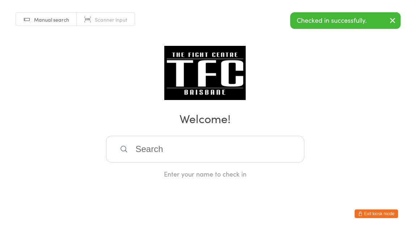
click at [255, 190] on html "You have now entered Kiosk Mode. Members will be able to check themselves in us…" at bounding box center [205, 115] width 410 height 230
click at [360, 137] on div "Manual search Scanner input Check Out Welcome! Enter your name to check in" at bounding box center [205, 89] width 410 height 179
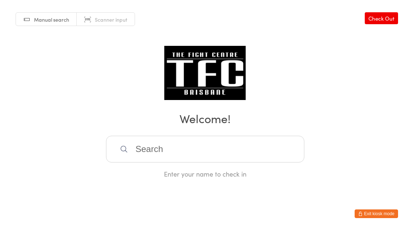
click at [147, 149] on input "search" at bounding box center [205, 149] width 198 height 27
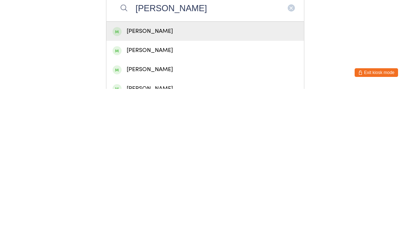
type input "[PERSON_NAME]"
click at [136, 168] on div "[PERSON_NAME]" at bounding box center [204, 173] width 185 height 10
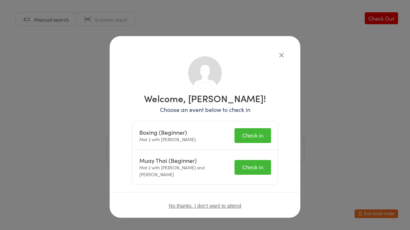
click at [252, 143] on button "Check in" at bounding box center [252, 135] width 36 height 15
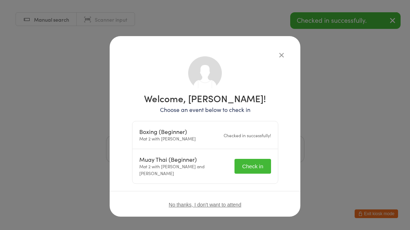
click at [251, 161] on button "Check in" at bounding box center [252, 166] width 36 height 15
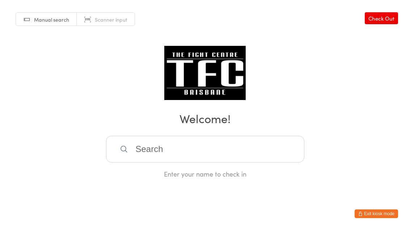
click at [167, 156] on input "search" at bounding box center [205, 149] width 198 height 27
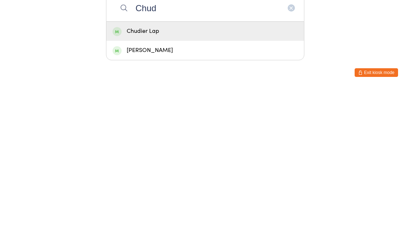
type input "Chud"
click at [201, 168] on div "Chudier Lap" at bounding box center [204, 173] width 185 height 10
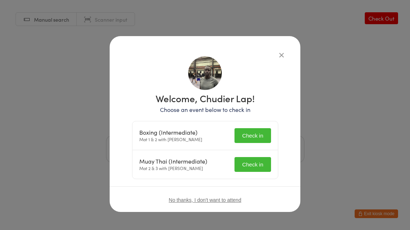
click at [258, 135] on button "Check in" at bounding box center [252, 135] width 36 height 15
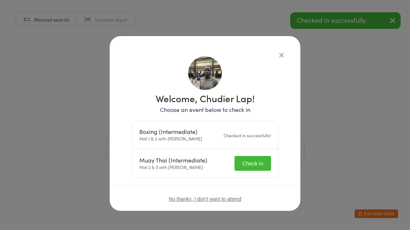
click at [258, 170] on button "Check in" at bounding box center [252, 163] width 36 height 15
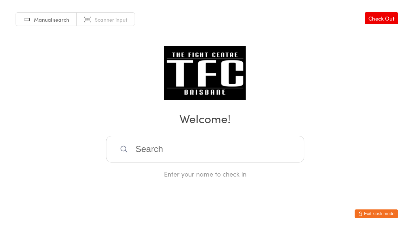
click at [194, 150] on input "search" at bounding box center [205, 149] width 198 height 27
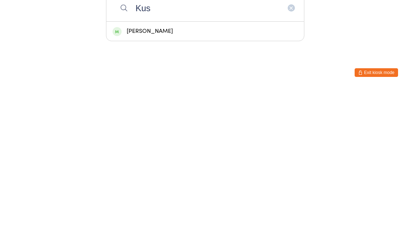
click at [159, 136] on input "Kus" at bounding box center [205, 149] width 198 height 27
type input "Kus"
click at [160, 168] on div "[PERSON_NAME]" at bounding box center [204, 173] width 185 height 10
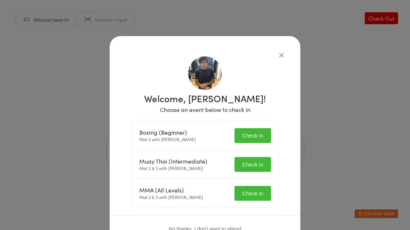
click at [254, 191] on button "Check in" at bounding box center [252, 193] width 36 height 15
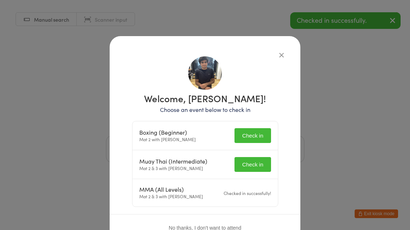
click at [251, 130] on button "Check in" at bounding box center [252, 135] width 36 height 15
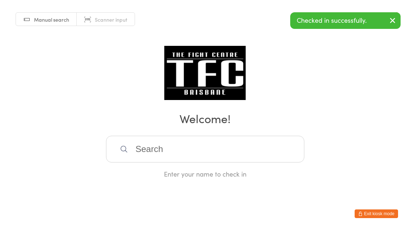
click at [254, 163] on input "search" at bounding box center [205, 149] width 198 height 27
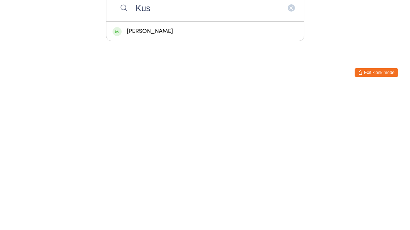
click at [163, 136] on input "Kus" at bounding box center [205, 149] width 198 height 27
type input "Kus"
click at [153, 163] on div "[PERSON_NAME]" at bounding box center [205, 172] width 198 height 19
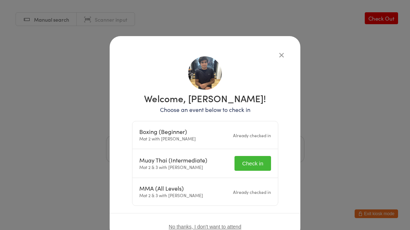
click at [249, 164] on button "Check in" at bounding box center [252, 163] width 36 height 15
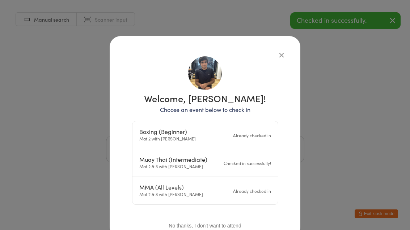
click at [274, 52] on div "Manual search Scanner input Check Out Welcome! Enter your name to check in" at bounding box center [205, 89] width 410 height 179
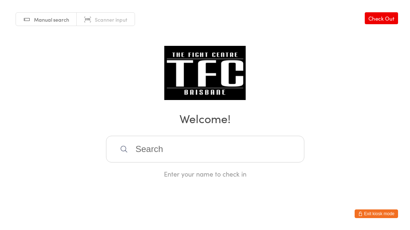
click at [248, 151] on input "search" at bounding box center [205, 149] width 198 height 27
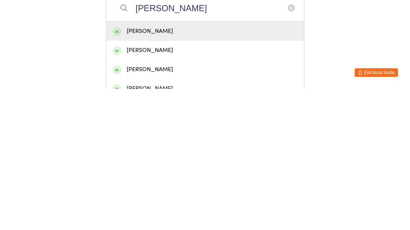
type input "[PERSON_NAME]"
click at [210, 168] on div "[PERSON_NAME]" at bounding box center [204, 173] width 185 height 10
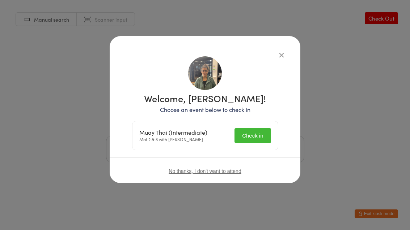
click at [256, 134] on button "Check in" at bounding box center [252, 135] width 36 height 15
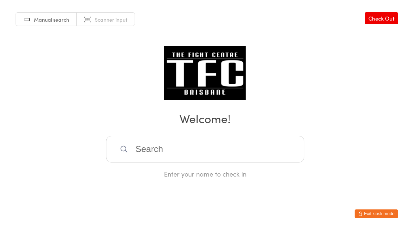
click at [167, 152] on input "search" at bounding box center [205, 149] width 198 height 27
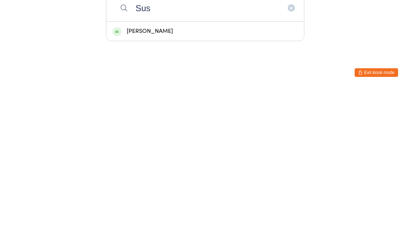
type input "Sus"
click at [129, 168] on div "[PERSON_NAME]" at bounding box center [204, 173] width 185 height 10
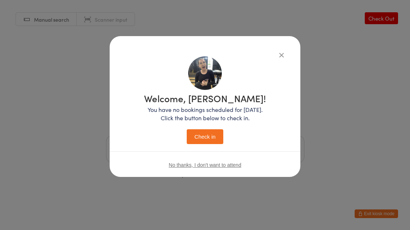
click at [207, 135] on button "Check in" at bounding box center [205, 136] width 36 height 15
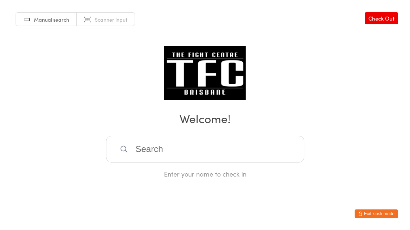
click at [275, 153] on input "search" at bounding box center [205, 149] width 198 height 27
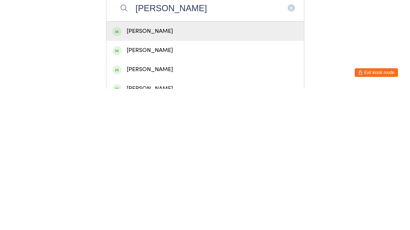
type input "[PERSON_NAME]"
click at [228, 168] on div "[PERSON_NAME]" at bounding box center [204, 173] width 185 height 10
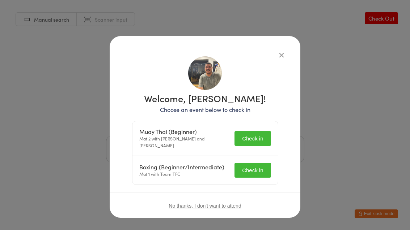
click at [262, 134] on button "Check in" at bounding box center [252, 138] width 36 height 15
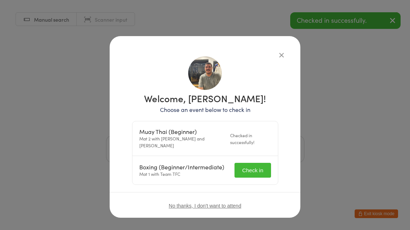
click at [259, 163] on button "Check in" at bounding box center [252, 170] width 36 height 15
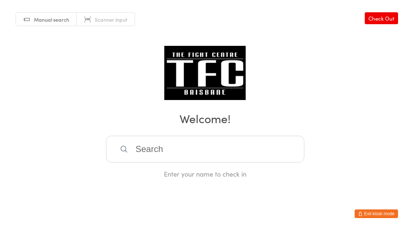
click at [198, 150] on input "search" at bounding box center [205, 149] width 198 height 27
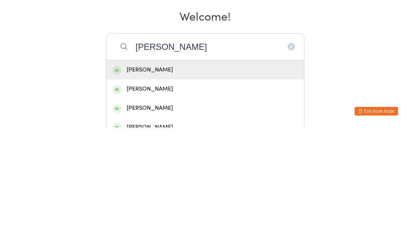
click at [140, 136] on input "[PERSON_NAME]" at bounding box center [205, 149] width 198 height 27
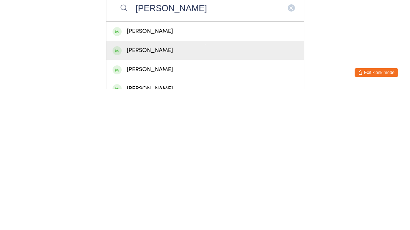
type input "[PERSON_NAME]"
click at [212, 182] on div "[PERSON_NAME]" at bounding box center [205, 191] width 198 height 19
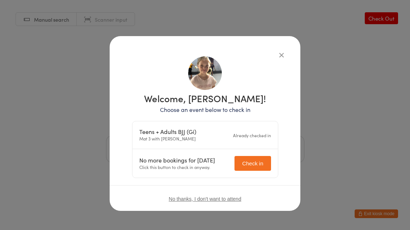
click at [280, 59] on icon "button" at bounding box center [281, 55] width 8 height 8
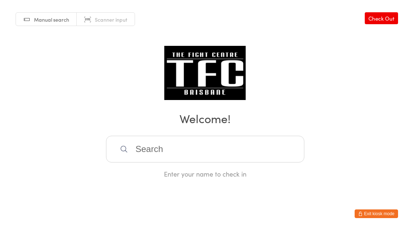
click at [178, 153] on input "search" at bounding box center [205, 149] width 198 height 27
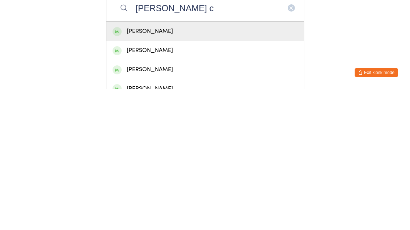
type input "[PERSON_NAME] c"
click at [139, 168] on div "[PERSON_NAME]" at bounding box center [204, 173] width 185 height 10
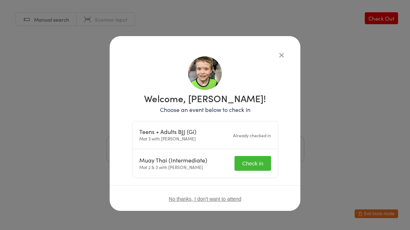
click at [257, 170] on button "Check in" at bounding box center [252, 163] width 36 height 15
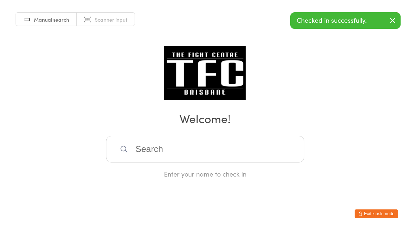
click at [148, 156] on input "search" at bounding box center [205, 149] width 198 height 27
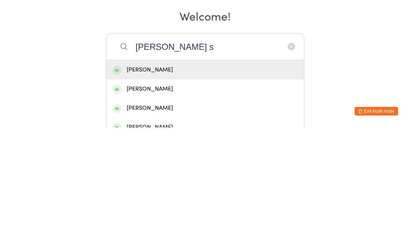
type input "[PERSON_NAME] s"
click at [157, 168] on div "[PERSON_NAME]" at bounding box center [204, 173] width 185 height 10
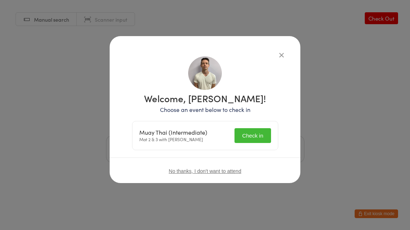
click at [251, 142] on button "Check in" at bounding box center [252, 135] width 36 height 15
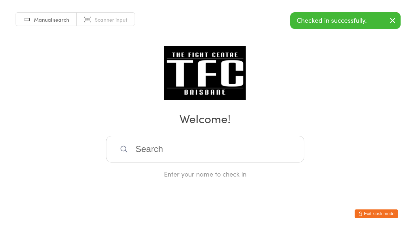
click at [179, 155] on input "search" at bounding box center [205, 149] width 198 height 27
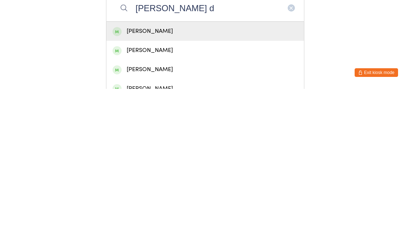
type input "[PERSON_NAME] d"
click at [139, 168] on div "[PERSON_NAME]" at bounding box center [204, 173] width 185 height 10
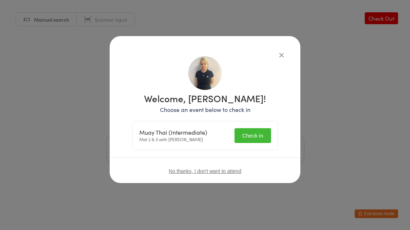
click at [249, 138] on button "Check in" at bounding box center [252, 135] width 36 height 15
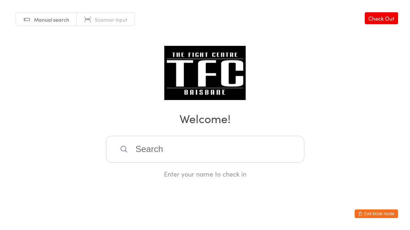
click at [194, 156] on input "search" at bounding box center [205, 149] width 198 height 27
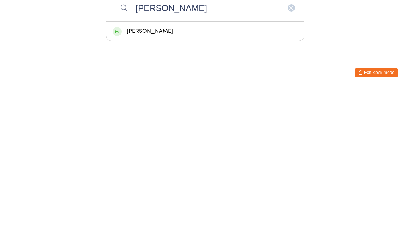
type input "[PERSON_NAME]"
click at [162, 168] on div "[PERSON_NAME]" at bounding box center [204, 173] width 185 height 10
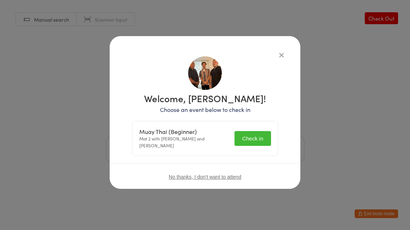
click at [252, 135] on button "Check in" at bounding box center [252, 138] width 36 height 15
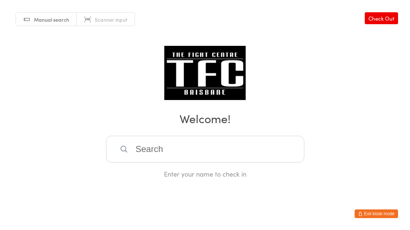
click at [207, 158] on input "search" at bounding box center [205, 149] width 198 height 27
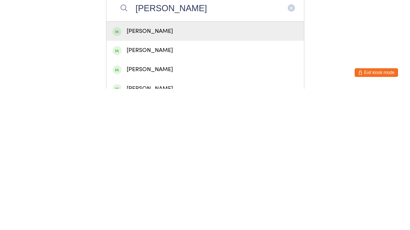
type input "[PERSON_NAME]"
click at [230, 163] on div "[PERSON_NAME]" at bounding box center [205, 172] width 198 height 19
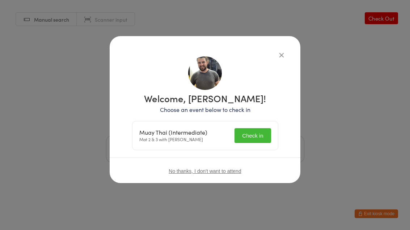
click at [251, 137] on button "Check in" at bounding box center [252, 135] width 36 height 15
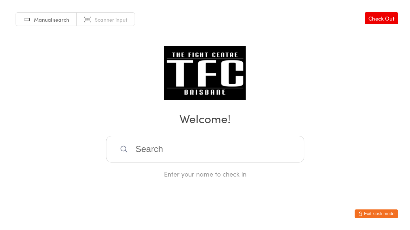
click at [171, 161] on input "search" at bounding box center [205, 149] width 198 height 27
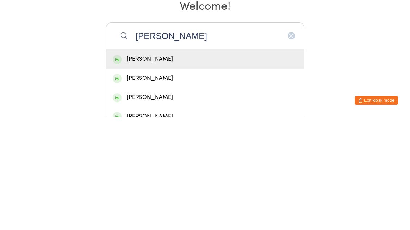
type input "[PERSON_NAME]"
click at [157, 168] on div "[PERSON_NAME]" at bounding box center [204, 173] width 185 height 10
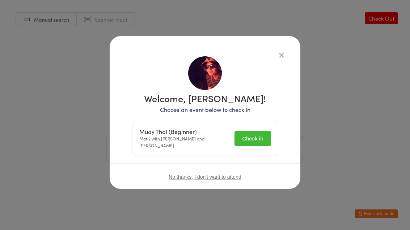
click at [254, 132] on button "Check in" at bounding box center [252, 138] width 36 height 15
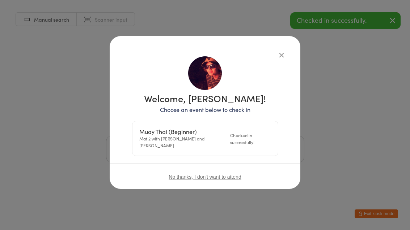
click at [286, 56] on div "Manual search Scanner input Check Out Welcome! Enter your name to check in" at bounding box center [205, 89] width 410 height 179
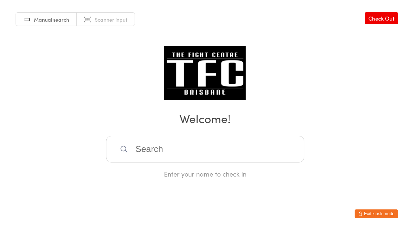
click at [181, 153] on input "search" at bounding box center [205, 149] width 198 height 27
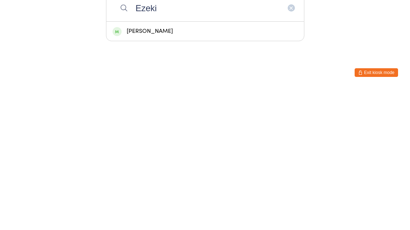
type input "Ezeki"
click at [196, 163] on div "[PERSON_NAME]" at bounding box center [205, 172] width 198 height 19
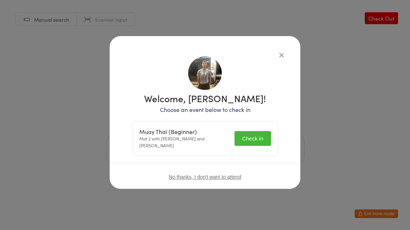
click at [243, 137] on button "Check in" at bounding box center [252, 138] width 36 height 15
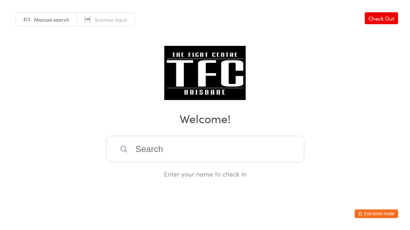
click at [185, 142] on input "search" at bounding box center [205, 149] width 198 height 27
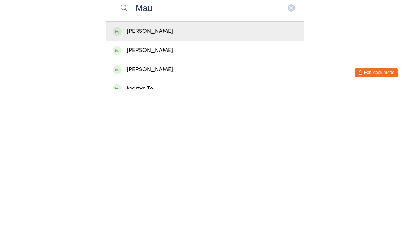
type input "Mau"
click at [162, 168] on div "[PERSON_NAME]" at bounding box center [204, 173] width 185 height 10
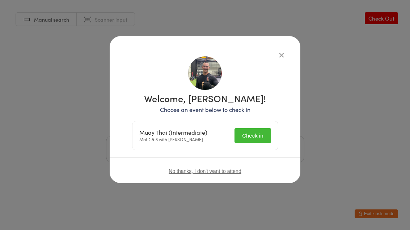
click at [239, 135] on button "Check in" at bounding box center [252, 135] width 36 height 15
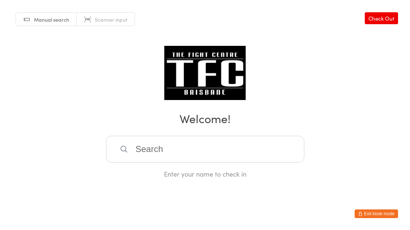
click at [196, 155] on input "search" at bounding box center [205, 149] width 198 height 27
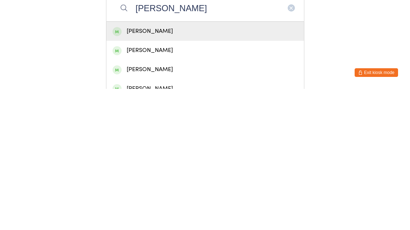
type input "[PERSON_NAME]"
click at [195, 168] on div "[PERSON_NAME]" at bounding box center [204, 173] width 185 height 10
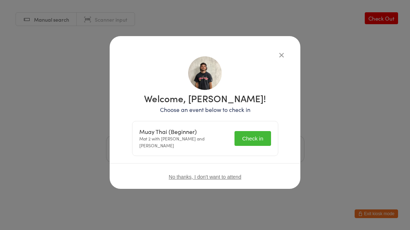
click at [252, 138] on button "Check in" at bounding box center [252, 138] width 36 height 15
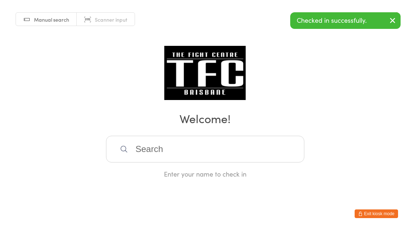
click at [222, 149] on input "search" at bounding box center [205, 149] width 198 height 27
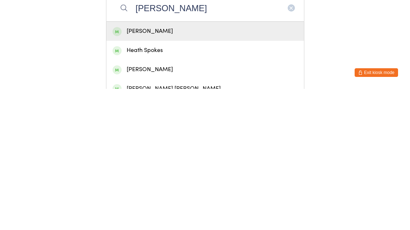
type input "[PERSON_NAME]"
click at [177, 168] on div "[PERSON_NAME]" at bounding box center [204, 173] width 185 height 10
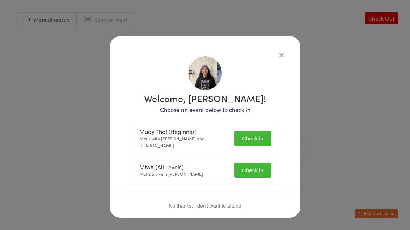
click at [246, 138] on button "Check in" at bounding box center [252, 138] width 36 height 15
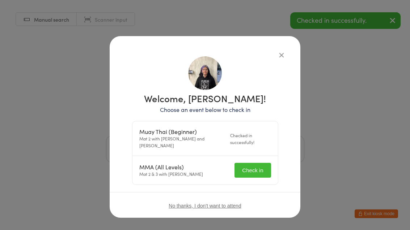
click at [252, 163] on button "Check in" at bounding box center [252, 170] width 36 height 15
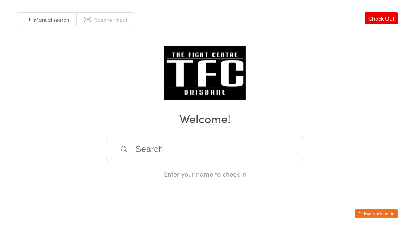
click at [196, 153] on input "search" at bounding box center [205, 149] width 198 height 27
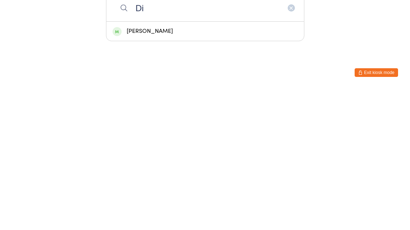
type input "D"
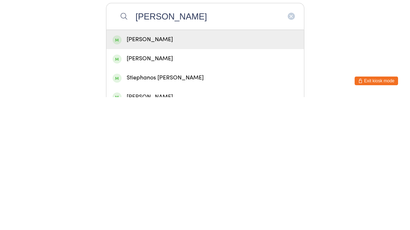
type input "[PERSON_NAME]"
click at [162, 163] on div "[PERSON_NAME]" at bounding box center [205, 172] width 198 height 19
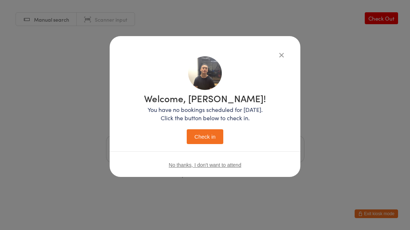
click at [208, 143] on button "Check in" at bounding box center [205, 136] width 36 height 15
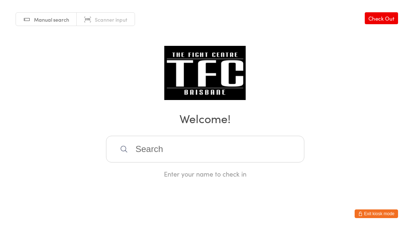
click at [281, 149] on input "search" at bounding box center [205, 149] width 198 height 27
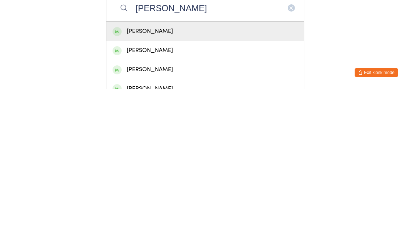
type input "[PERSON_NAME]"
click at [233, 163] on div "[PERSON_NAME]" at bounding box center [205, 172] width 198 height 19
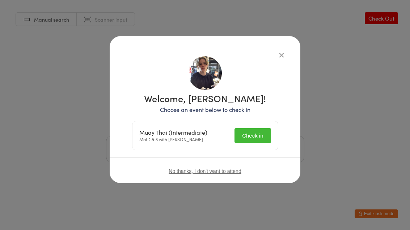
click at [262, 135] on button "Check in" at bounding box center [252, 135] width 36 height 15
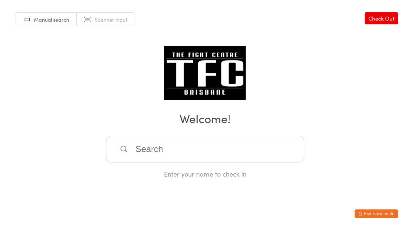
click at [156, 149] on input "search" at bounding box center [205, 149] width 198 height 27
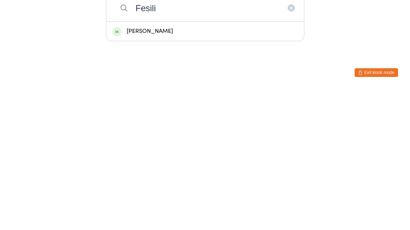
type input "Fesili"
click at [136, 168] on div "[PERSON_NAME]" at bounding box center [204, 173] width 185 height 10
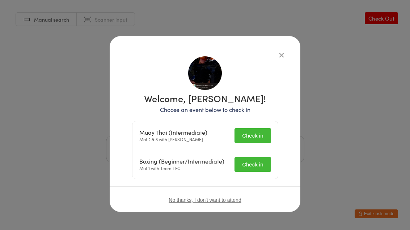
click at [243, 131] on button "Check in" at bounding box center [252, 135] width 36 height 15
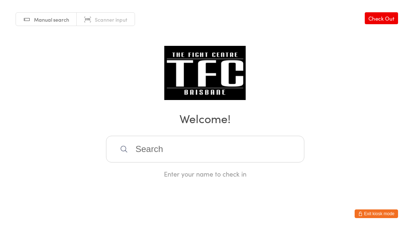
click at [176, 149] on input "search" at bounding box center [205, 149] width 198 height 27
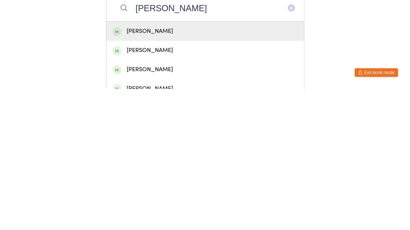
type input "[PERSON_NAME]"
click at [180, 168] on div "[PERSON_NAME]" at bounding box center [204, 173] width 185 height 10
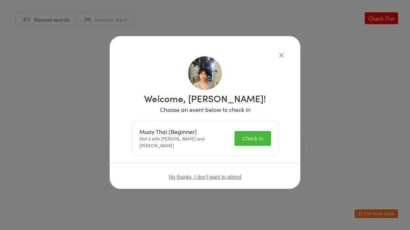
click at [250, 136] on button "Check in" at bounding box center [252, 138] width 36 height 15
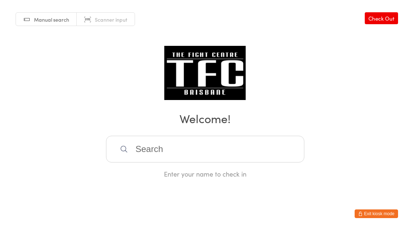
click at [139, 143] on input "search" at bounding box center [205, 149] width 198 height 27
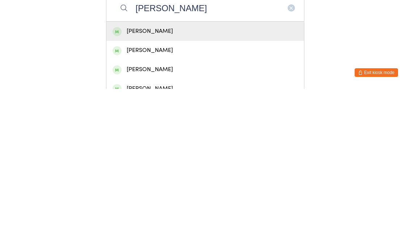
type input "[PERSON_NAME]"
click at [344, 32] on div "Manual search Scanner input Check Out Welcome! [PERSON_NAME] [PERSON_NAME] [PER…" at bounding box center [205, 89] width 410 height 179
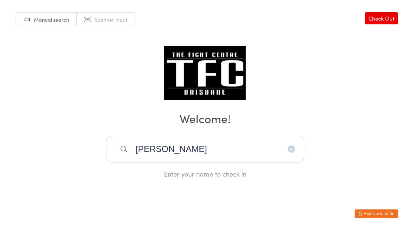
click at [212, 152] on input "[PERSON_NAME]" at bounding box center [205, 149] width 198 height 27
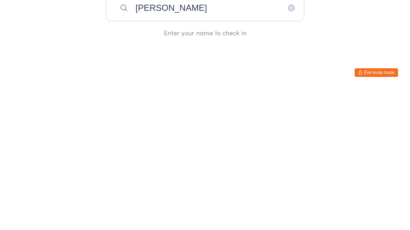
click at [210, 136] on input "[PERSON_NAME]" at bounding box center [205, 149] width 198 height 27
click at [218, 136] on input "[PERSON_NAME]" at bounding box center [205, 149] width 198 height 27
click at [293, 136] on input "[PERSON_NAME]" at bounding box center [205, 149] width 198 height 27
click at [297, 136] on input "[PERSON_NAME]" at bounding box center [205, 149] width 198 height 27
click at [288, 146] on button "button" at bounding box center [291, 149] width 7 height 7
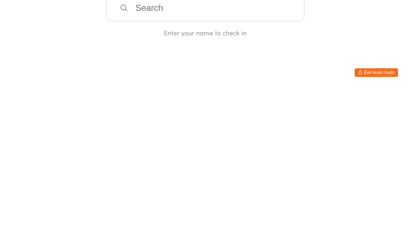
click at [208, 136] on input "search" at bounding box center [205, 149] width 198 height 27
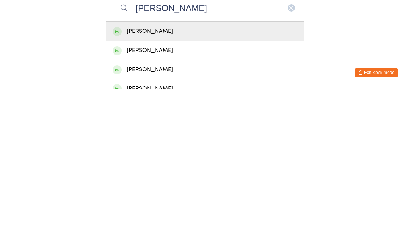
type input "[PERSON_NAME]"
click at [141, 163] on div "[PERSON_NAME]" at bounding box center [205, 172] width 198 height 19
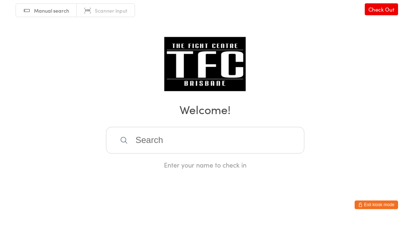
click at [129, 38] on div "Manual search Scanner input Check Out Welcome! Enter your name to check in" at bounding box center [205, 89] width 410 height 179
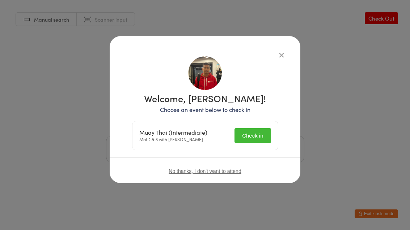
click at [258, 133] on button "Check in" at bounding box center [252, 135] width 36 height 15
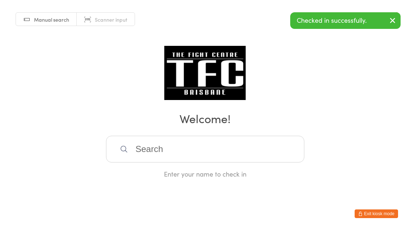
click at [399, 20] on button "button" at bounding box center [393, 21] width 16 height 17
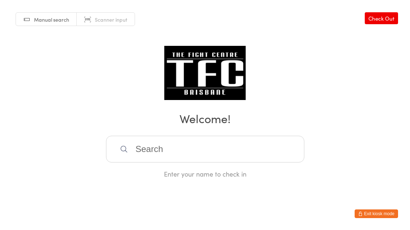
click at [208, 148] on input "search" at bounding box center [205, 149] width 198 height 27
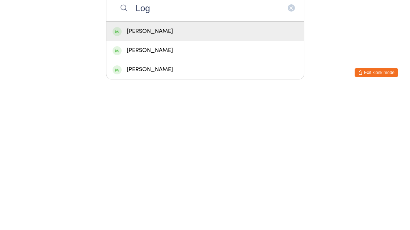
type input "Log"
click at [145, 168] on div "[PERSON_NAME]" at bounding box center [204, 173] width 185 height 10
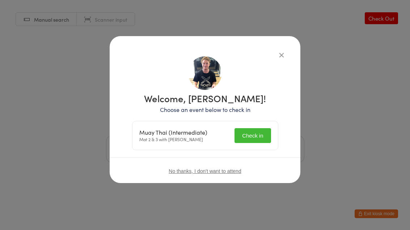
click at [253, 139] on button "Check in" at bounding box center [252, 135] width 36 height 15
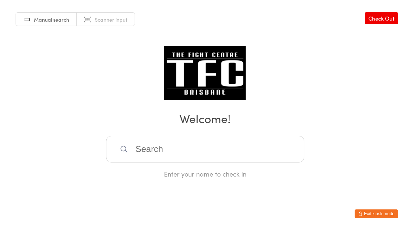
click at [141, 153] on input "search" at bounding box center [205, 149] width 198 height 27
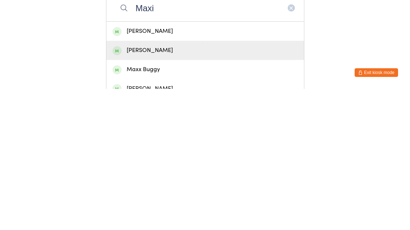
type input "Maxi"
click at [150, 187] on div "[PERSON_NAME]" at bounding box center [204, 192] width 185 height 10
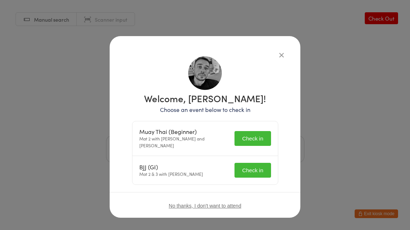
click at [245, 131] on button "Check in" at bounding box center [252, 138] width 36 height 15
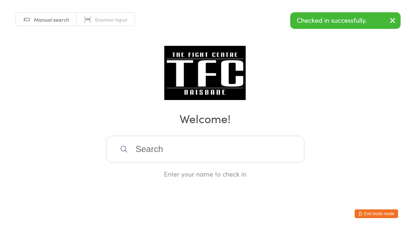
click at [168, 150] on input "search" at bounding box center [205, 149] width 198 height 27
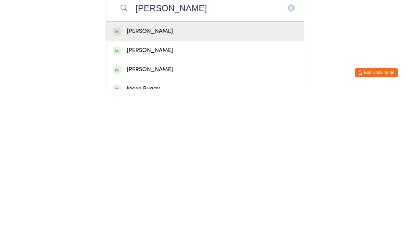
type input "[PERSON_NAME]"
click at [146, 168] on div "[PERSON_NAME]" at bounding box center [204, 173] width 185 height 10
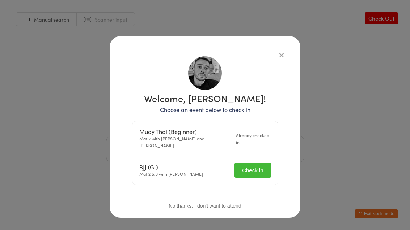
click at [248, 163] on button "Check in" at bounding box center [252, 170] width 36 height 15
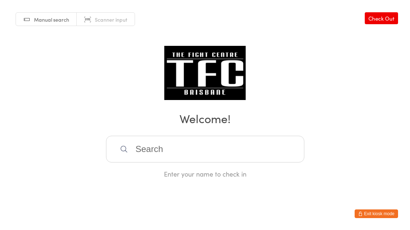
click at [184, 149] on input "search" at bounding box center [205, 149] width 198 height 27
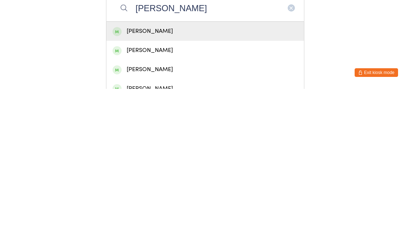
type input "[PERSON_NAME]"
click at [130, 168] on div "[PERSON_NAME]" at bounding box center [204, 173] width 185 height 10
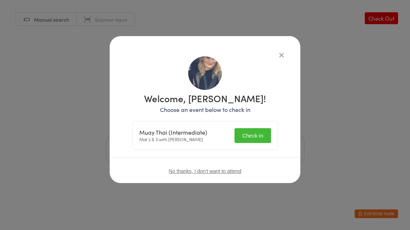
click at [255, 137] on button "Check in" at bounding box center [252, 135] width 36 height 15
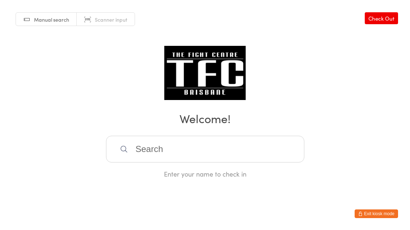
click at [186, 158] on input "search" at bounding box center [205, 149] width 198 height 27
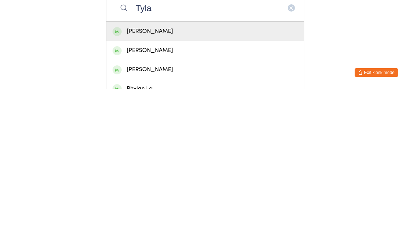
type input "Tyla"
click at [177, 168] on div "[PERSON_NAME]" at bounding box center [204, 173] width 185 height 10
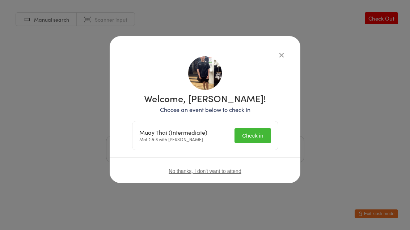
click at [259, 137] on button "Check in" at bounding box center [252, 135] width 36 height 15
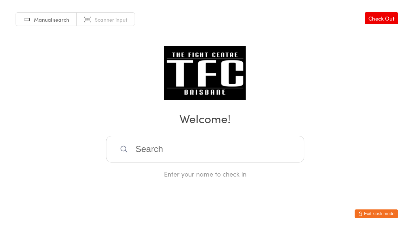
click at [221, 149] on input "search" at bounding box center [205, 149] width 198 height 27
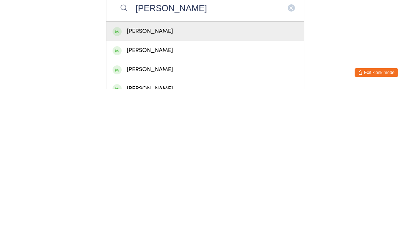
type input "[PERSON_NAME]"
click at [178, 168] on div "[PERSON_NAME]" at bounding box center [204, 173] width 185 height 10
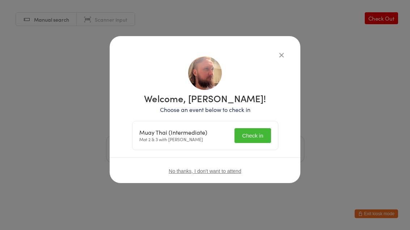
click at [251, 129] on button "Check in" at bounding box center [252, 135] width 36 height 15
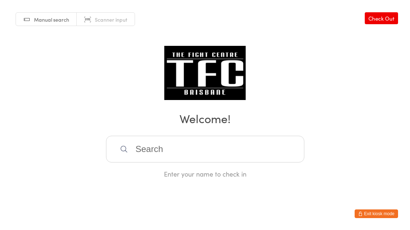
click at [241, 146] on input "search" at bounding box center [205, 149] width 198 height 27
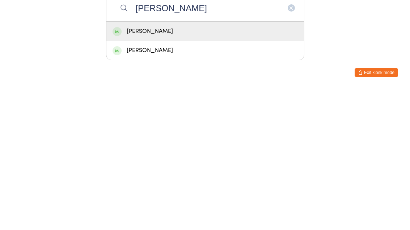
type input "[PERSON_NAME]"
click at [191, 187] on div "[PERSON_NAME]" at bounding box center [204, 192] width 185 height 10
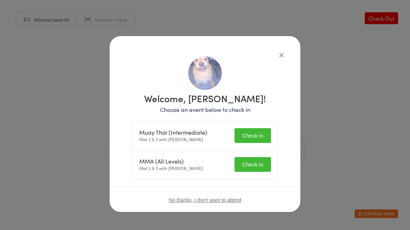
click at [260, 133] on button "Check in" at bounding box center [252, 135] width 36 height 15
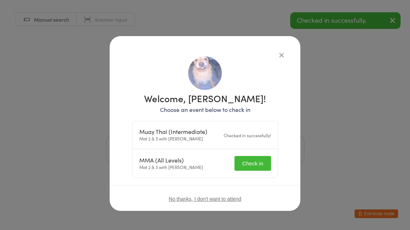
click at [260, 160] on button "Check in" at bounding box center [252, 163] width 36 height 15
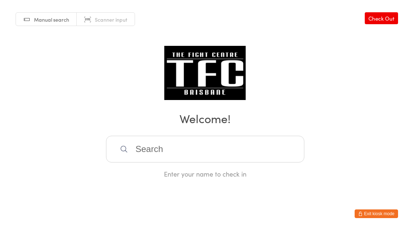
click at [189, 156] on input "search" at bounding box center [205, 149] width 198 height 27
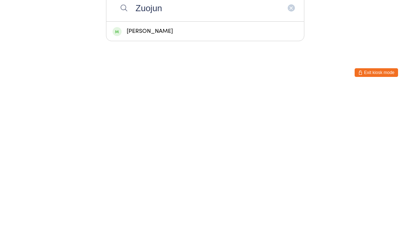
type input "Zuojun"
click at [154, 168] on div "[PERSON_NAME]" at bounding box center [204, 173] width 185 height 10
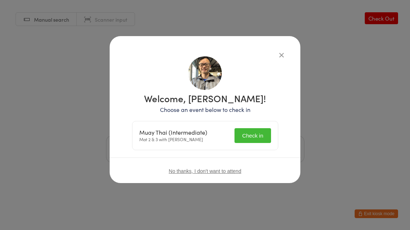
click at [259, 136] on button "Check in" at bounding box center [252, 135] width 36 height 15
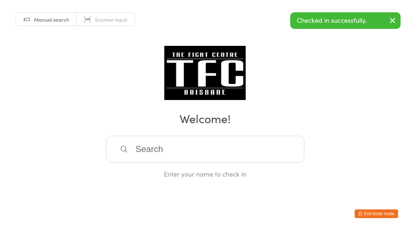
click at [198, 149] on input "search" at bounding box center [205, 149] width 198 height 27
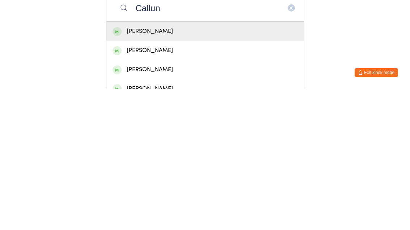
type input "Callun"
click at [176, 168] on div "[PERSON_NAME]" at bounding box center [204, 173] width 185 height 10
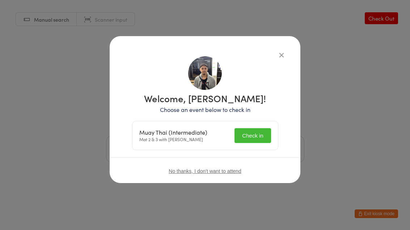
click at [254, 131] on button "Check in" at bounding box center [252, 135] width 36 height 15
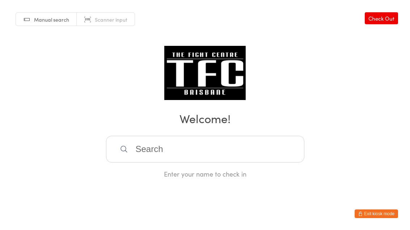
click at [223, 163] on input "search" at bounding box center [205, 149] width 198 height 27
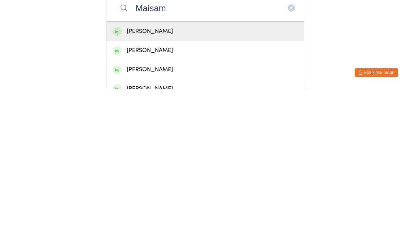
type input "Maisam"
click at [195, 168] on div "[PERSON_NAME]" at bounding box center [204, 173] width 185 height 10
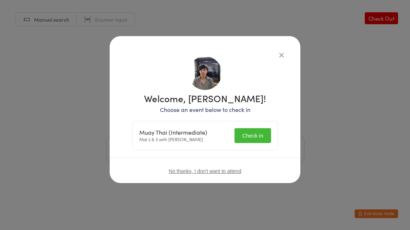
click at [258, 128] on button "Check in" at bounding box center [252, 135] width 36 height 15
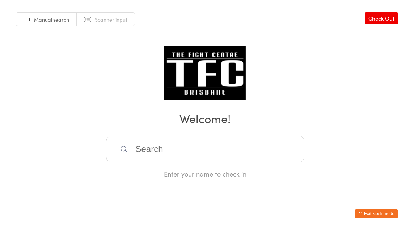
click at [161, 149] on input "search" at bounding box center [205, 149] width 198 height 27
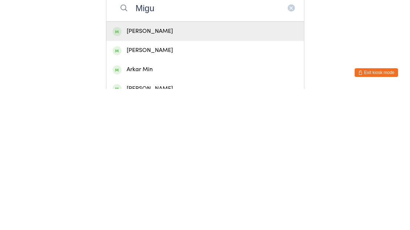
type input "Migu"
click at [156, 168] on div "[PERSON_NAME]" at bounding box center [204, 173] width 185 height 10
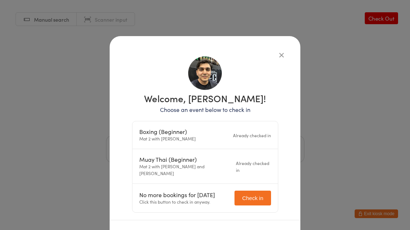
click at [64, 107] on div "Welcome, [PERSON_NAME]! Choose an event below to check in Boxing (Beginner) Mat…" at bounding box center [205, 115] width 410 height 230
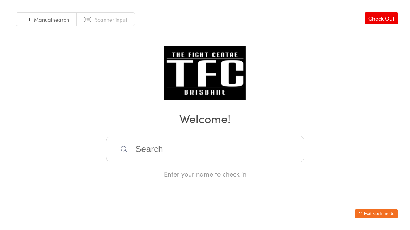
click at [274, 62] on div "Manual search Scanner input Check Out Welcome! Enter your name to check in" at bounding box center [205, 89] width 410 height 179
click at [239, 148] on input "search" at bounding box center [205, 149] width 198 height 27
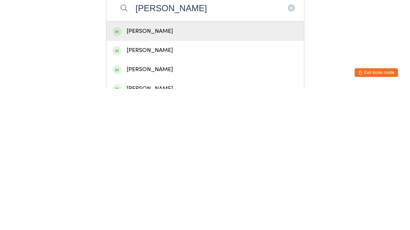
type input "[PERSON_NAME]"
click at [341, 52] on html "You have now entered Kiosk Mode. Members will be able to check themselves in us…" at bounding box center [205, 115] width 410 height 230
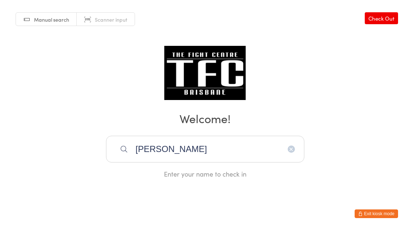
click at [222, 154] on input "[PERSON_NAME]" at bounding box center [205, 149] width 198 height 27
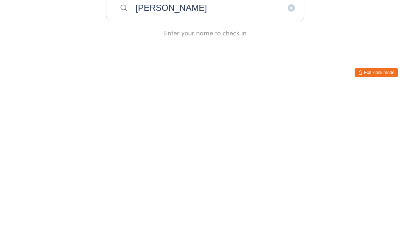
click at [290, 146] on button "button" at bounding box center [291, 149] width 7 height 7
click at [233, 52] on html "You have now entered Kiosk Mode. Members will be able to check themselves in us…" at bounding box center [205, 115] width 410 height 230
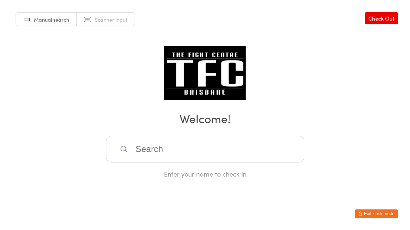
click at [226, 153] on input "search" at bounding box center [205, 149] width 198 height 27
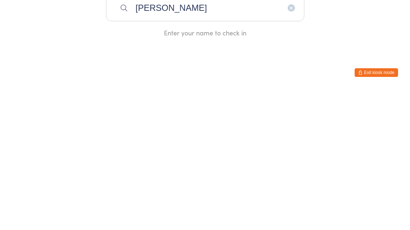
type input "[PERSON_NAME]"
click at [291, 146] on button "button" at bounding box center [291, 149] width 7 height 7
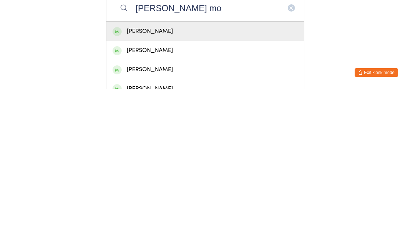
type input "[PERSON_NAME] mo"
click at [248, 168] on div "[PERSON_NAME]" at bounding box center [204, 173] width 185 height 10
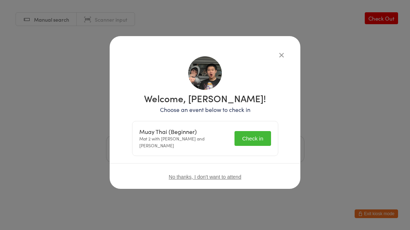
click at [265, 138] on button "Check in" at bounding box center [252, 138] width 36 height 15
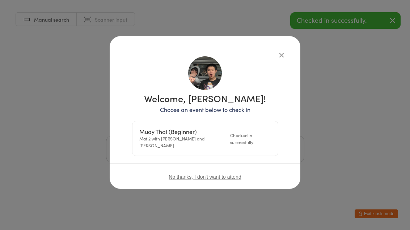
click at [284, 55] on icon "button" at bounding box center [281, 55] width 8 height 8
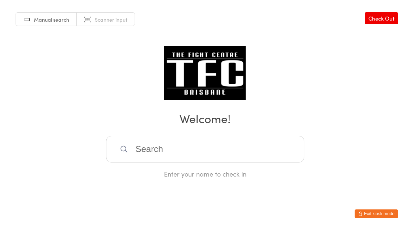
click at [219, 148] on input "search" at bounding box center [205, 149] width 198 height 27
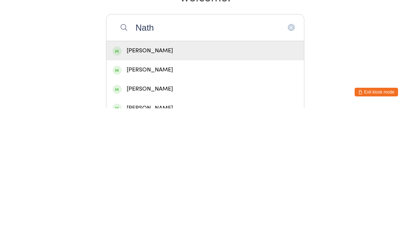
type input "Nath"
click at [190, 168] on div "[PERSON_NAME]" at bounding box center [204, 173] width 185 height 10
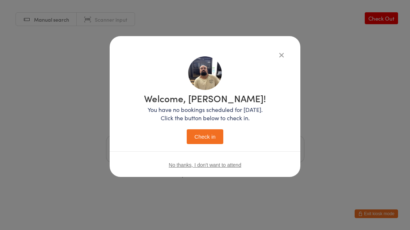
click at [205, 138] on button "Check in" at bounding box center [205, 136] width 36 height 15
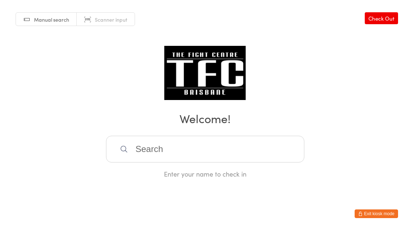
click at [262, 148] on input "search" at bounding box center [205, 149] width 198 height 27
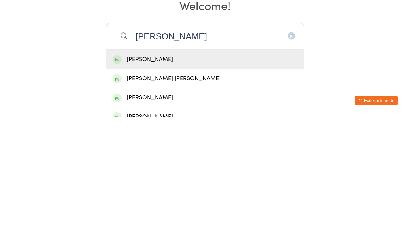
type input "[PERSON_NAME]"
click at [266, 168] on div "[PERSON_NAME]" at bounding box center [204, 173] width 185 height 10
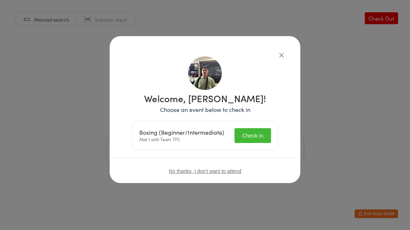
click at [256, 131] on button "Check in" at bounding box center [252, 135] width 36 height 15
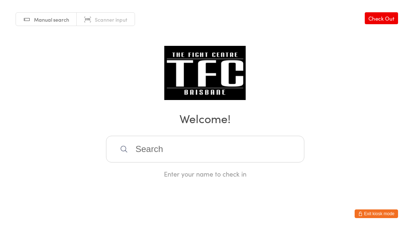
click at [256, 154] on input "search" at bounding box center [205, 149] width 198 height 27
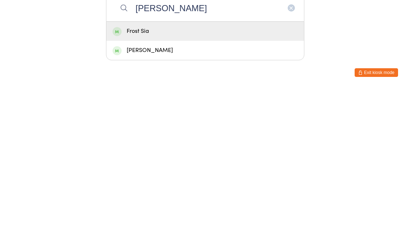
type input "[PERSON_NAME]"
click at [263, 163] on div "Frost Sia" at bounding box center [205, 172] width 198 height 19
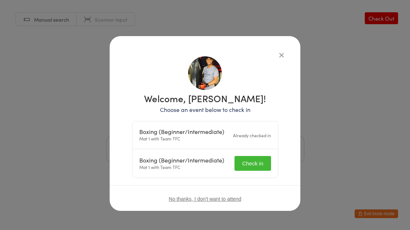
click at [256, 159] on button "Check in" at bounding box center [252, 163] width 36 height 15
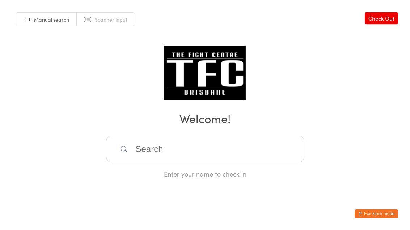
click at [184, 156] on input "search" at bounding box center [205, 149] width 198 height 27
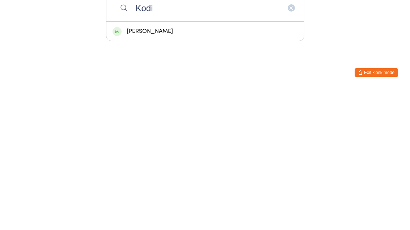
type input "Kodi"
click at [194, 168] on div "[PERSON_NAME]" at bounding box center [204, 173] width 185 height 10
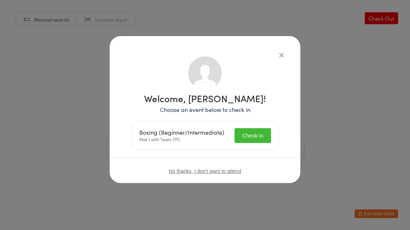
click at [250, 135] on button "Check in" at bounding box center [252, 135] width 36 height 15
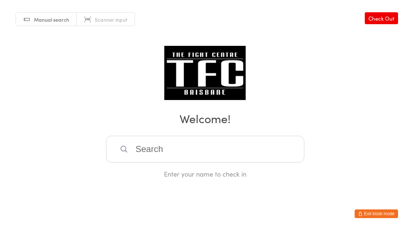
click at [251, 163] on input "search" at bounding box center [205, 149] width 198 height 27
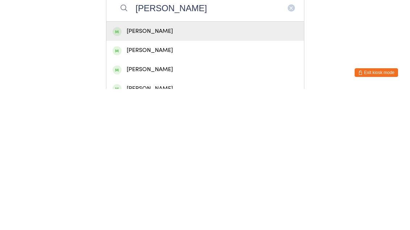
type input "[PERSON_NAME]"
click at [217, 163] on div "[PERSON_NAME]" at bounding box center [205, 172] width 198 height 19
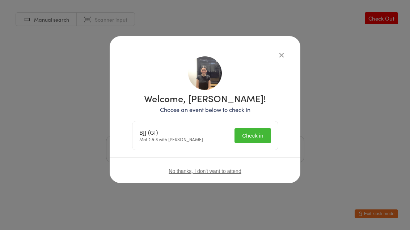
click at [254, 135] on button "Check in" at bounding box center [252, 135] width 36 height 15
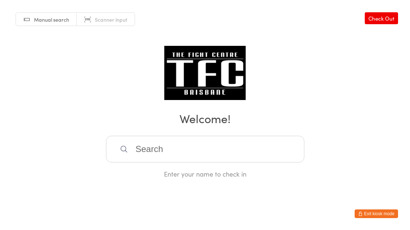
click at [150, 162] on input "search" at bounding box center [205, 149] width 198 height 27
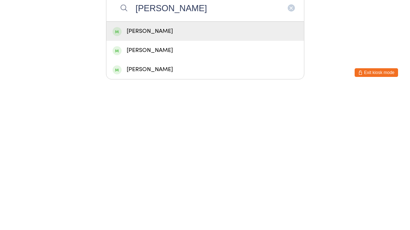
type input "[PERSON_NAME]"
click at [142, 168] on div "[PERSON_NAME]" at bounding box center [204, 173] width 185 height 10
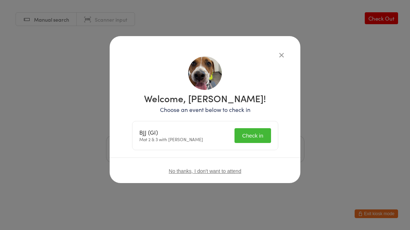
click at [254, 132] on button "Check in" at bounding box center [252, 135] width 36 height 15
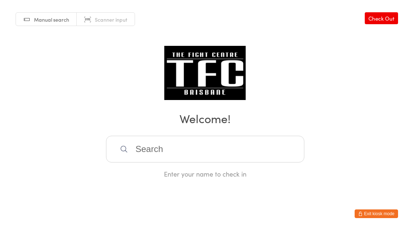
click at [268, 145] on input "search" at bounding box center [205, 149] width 198 height 27
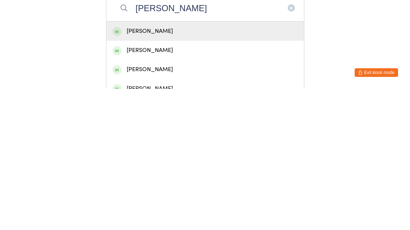
type input "[PERSON_NAME]"
click at [233, 168] on div "[PERSON_NAME]" at bounding box center [204, 173] width 185 height 10
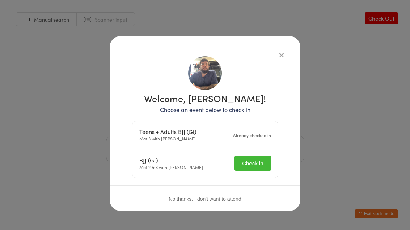
click at [260, 165] on button "Check in" at bounding box center [252, 163] width 36 height 15
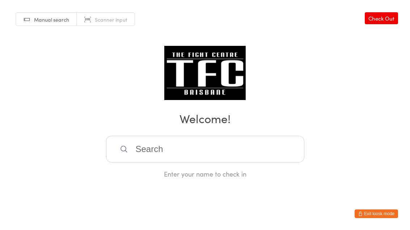
click at [155, 151] on input "search" at bounding box center [205, 149] width 198 height 27
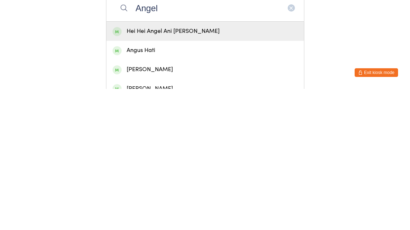
type input "Angel"
click at [204, 168] on div "Hei Hei Angel Ani [PERSON_NAME]" at bounding box center [204, 173] width 185 height 10
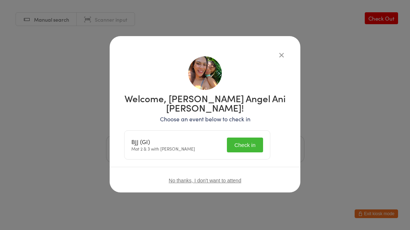
click at [249, 138] on button "Check in" at bounding box center [245, 145] width 36 height 15
